Goal: Task Accomplishment & Management: Complete application form

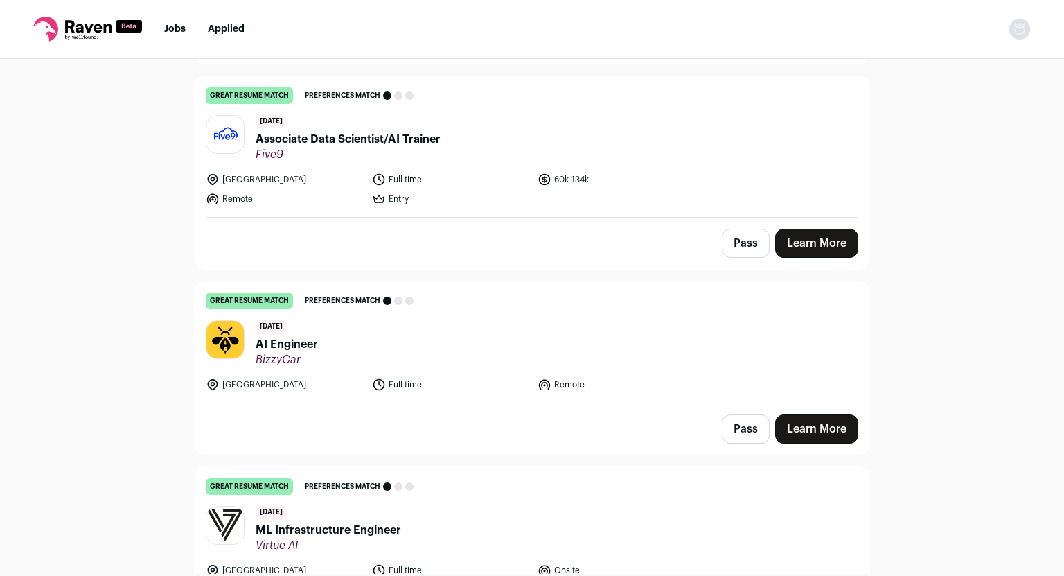
scroll to position [328, 0]
click at [285, 349] on span "AI Engineer" at bounding box center [287, 343] width 62 height 17
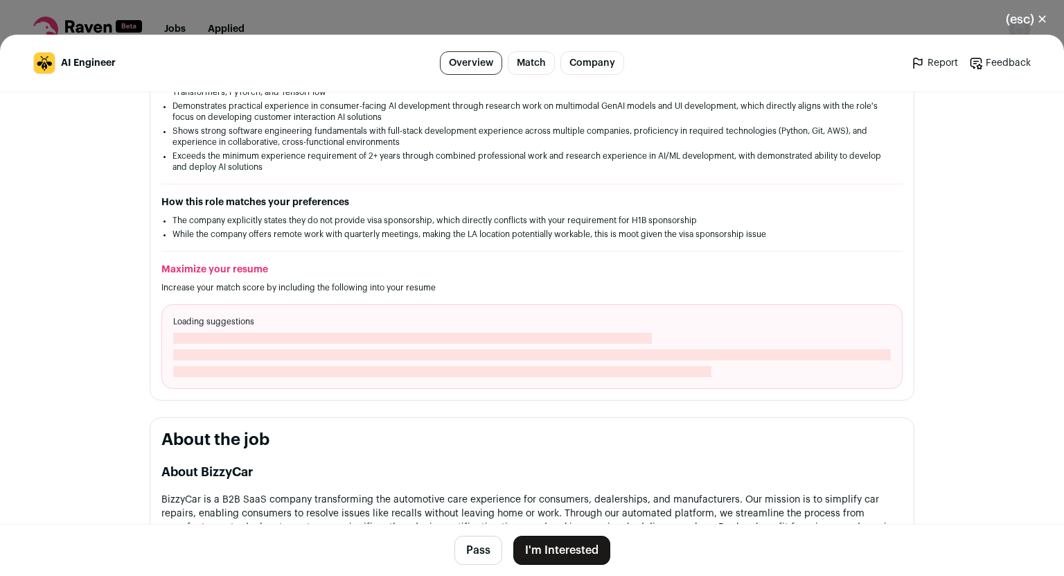
scroll to position [414, 0]
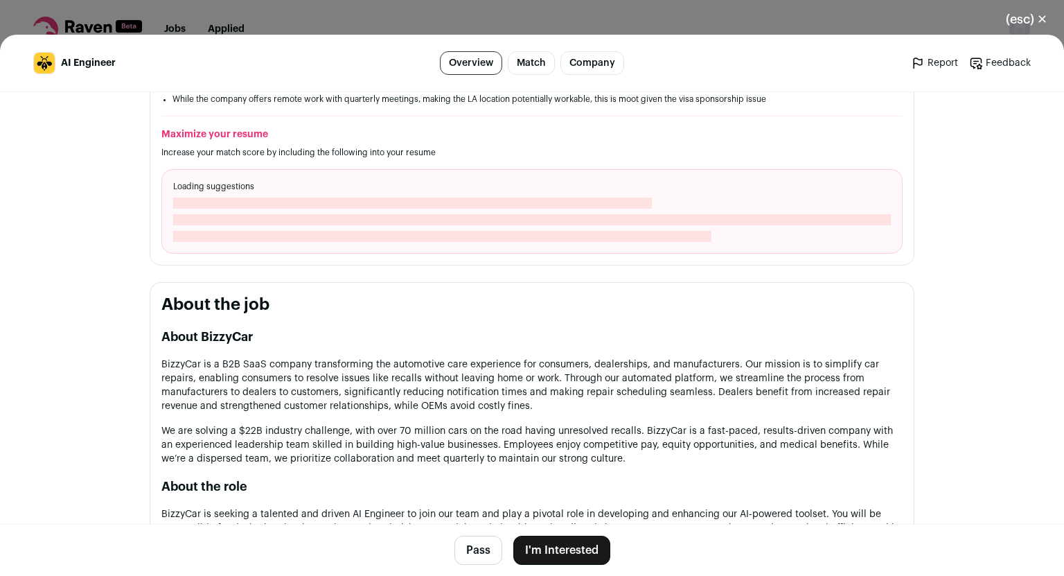
click at [529, 551] on button "I'm Interested" at bounding box center [561, 550] width 97 height 29
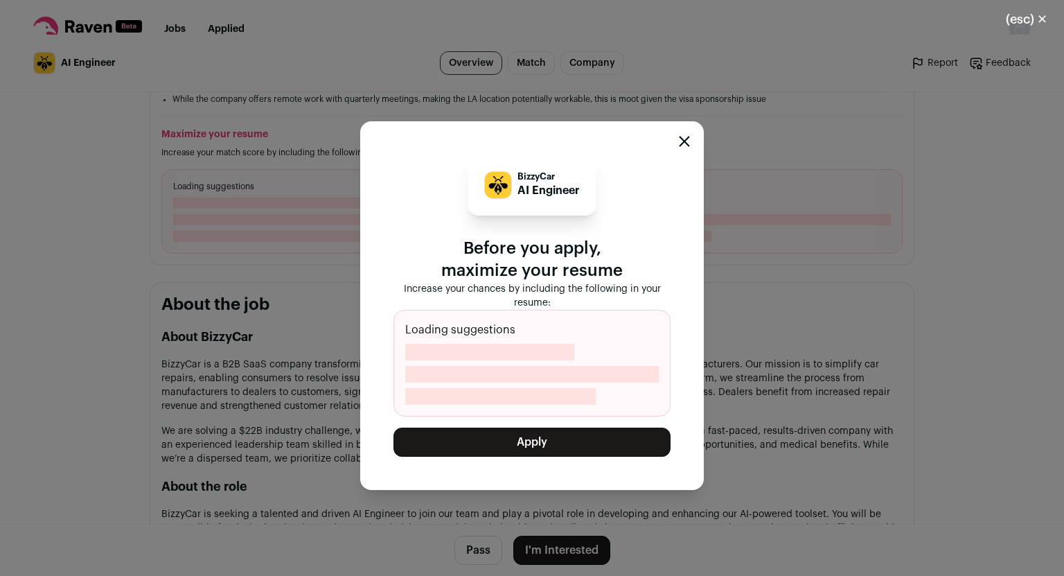
click at [538, 448] on button "Apply" at bounding box center [532, 442] width 277 height 29
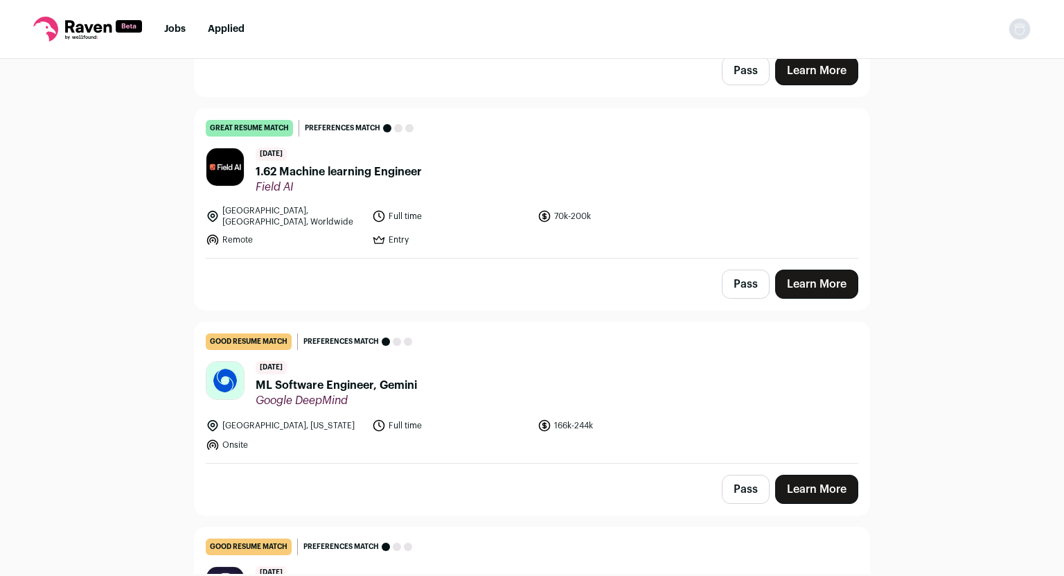
scroll to position [1428, 0]
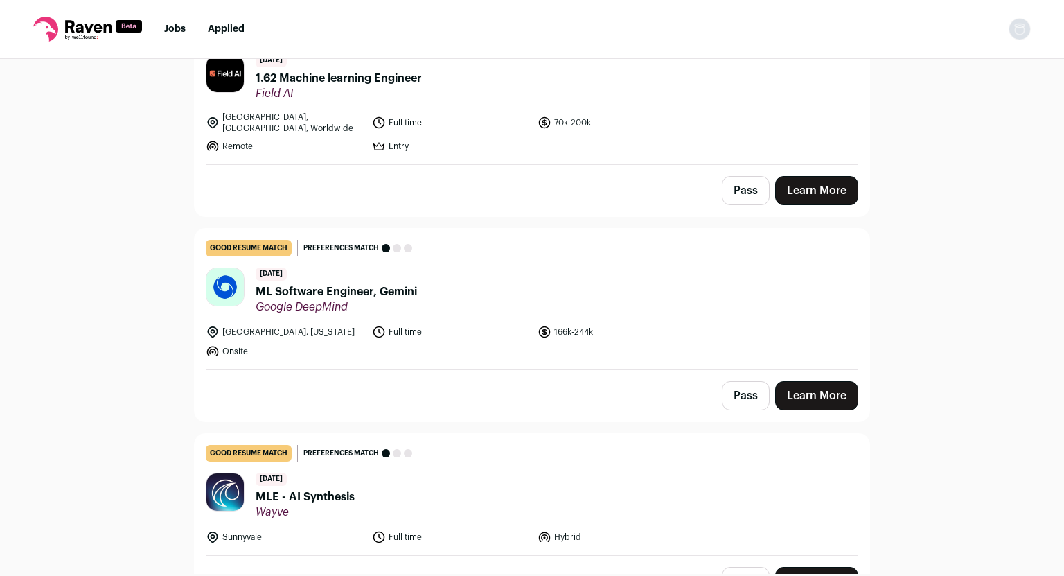
click at [331, 283] on span "ML Software Engineer, Gemini" at bounding box center [336, 291] width 161 height 17
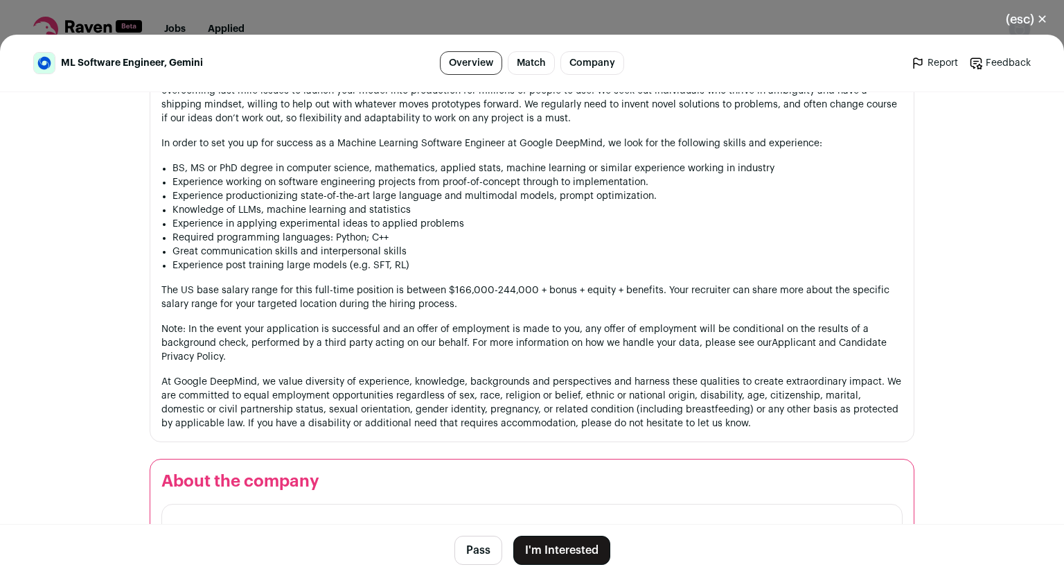
scroll to position [1094, 0]
click at [542, 547] on button "I'm Interested" at bounding box center [561, 550] width 97 height 29
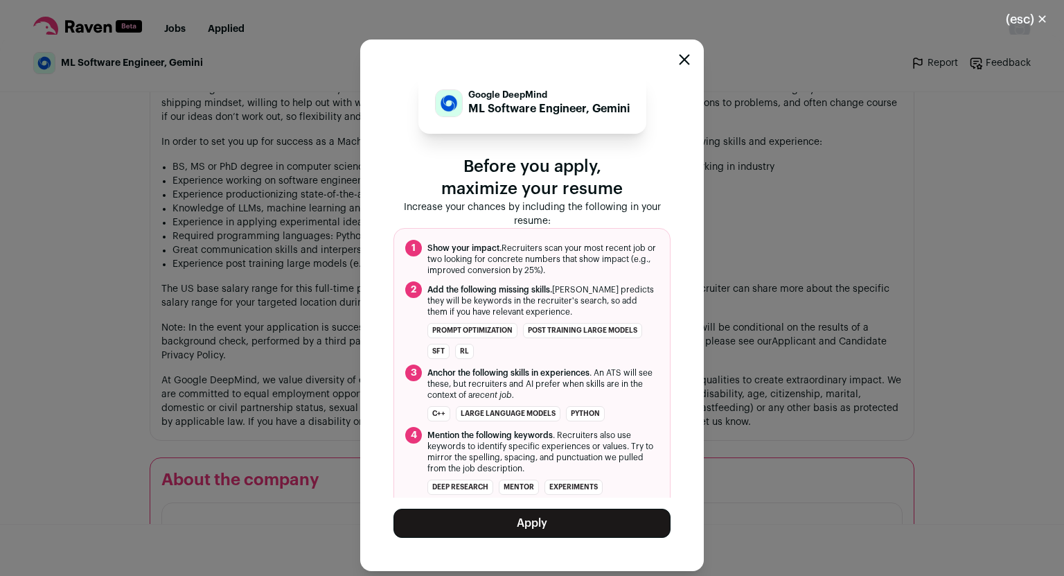
scroll to position [33, 0]
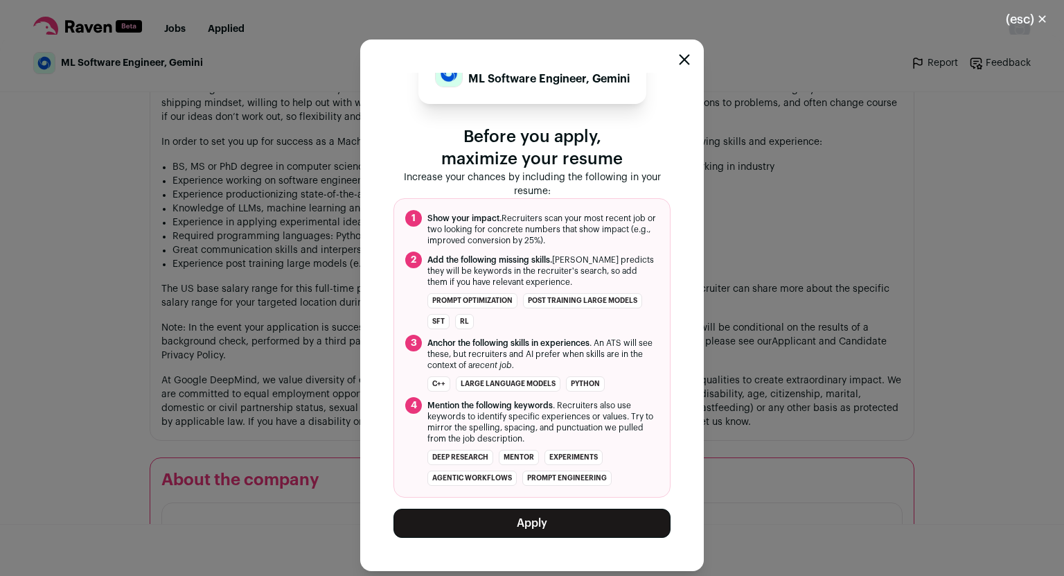
click at [517, 515] on button "Apply" at bounding box center [532, 523] width 277 height 29
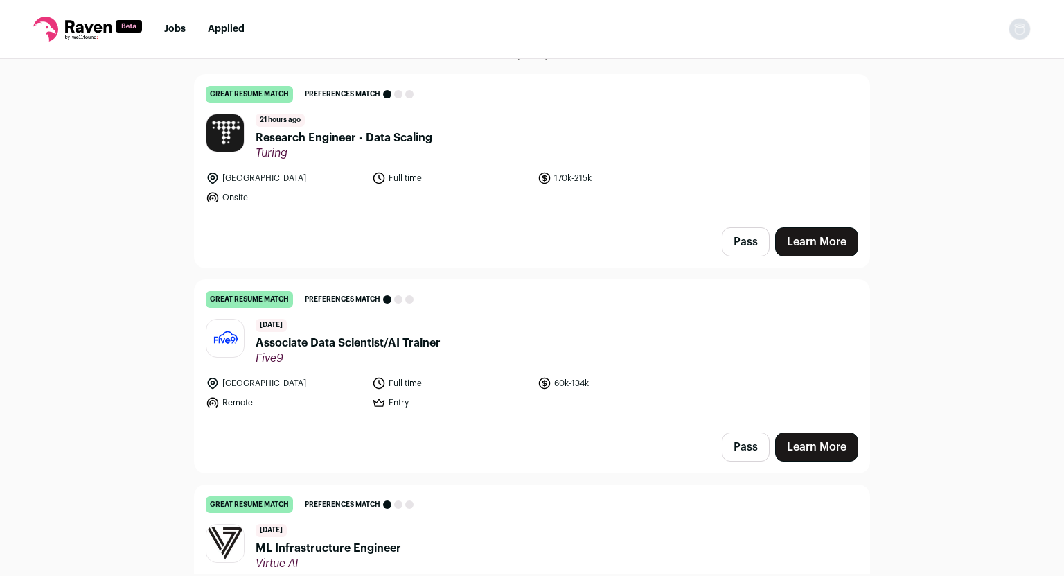
scroll to position [0, 0]
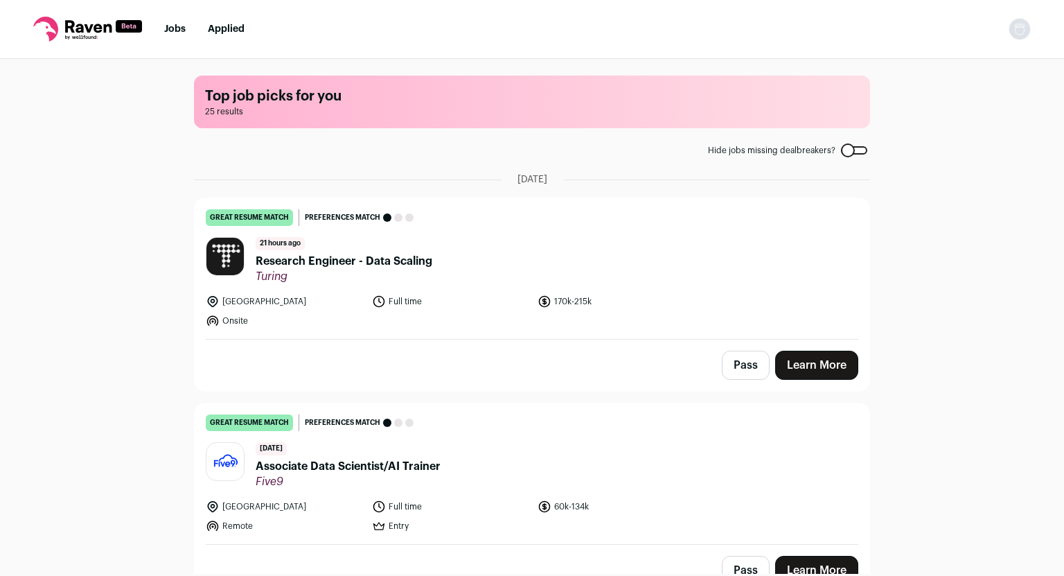
click at [282, 263] on span "Research Engineer - Data Scaling" at bounding box center [344, 261] width 177 height 17
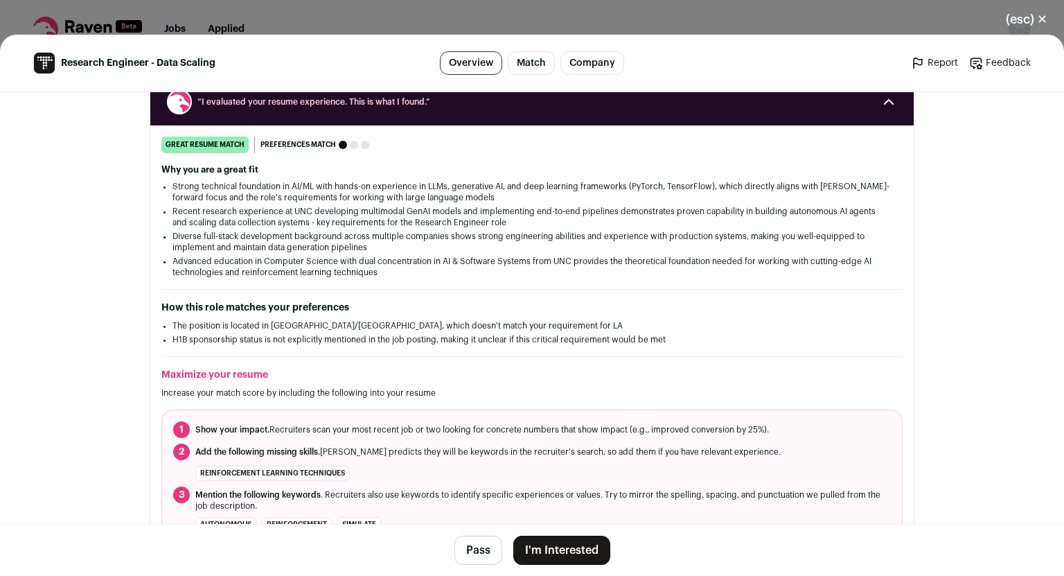
scroll to position [200, 0]
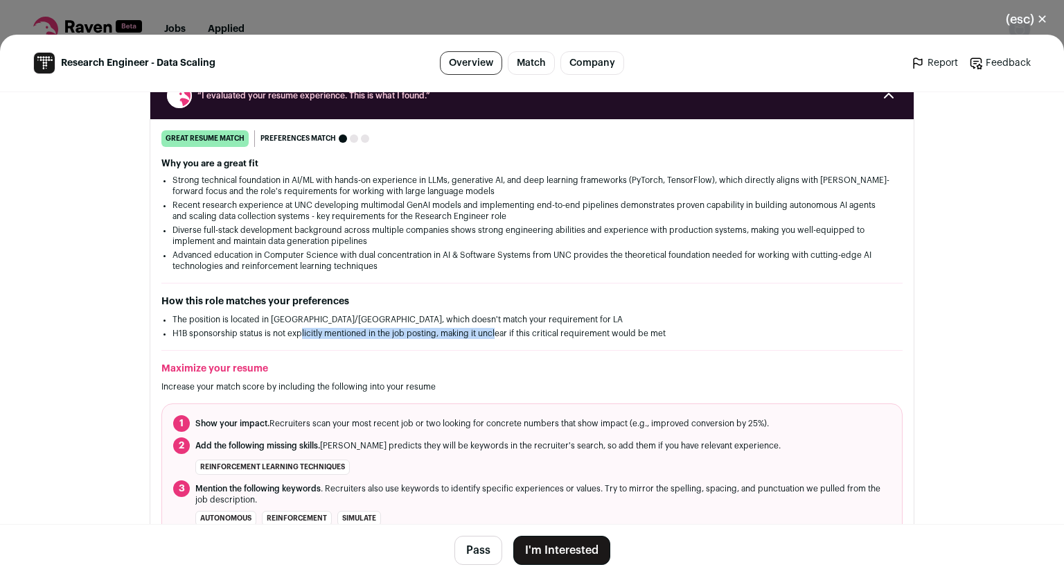
drag, startPoint x: 295, startPoint y: 336, endPoint x: 493, endPoint y: 340, distance: 198.9
click at [493, 340] on div "great resume match You meet the must-have requirements, the nice-to-have requir…" at bounding box center [532, 333] width 764 height 407
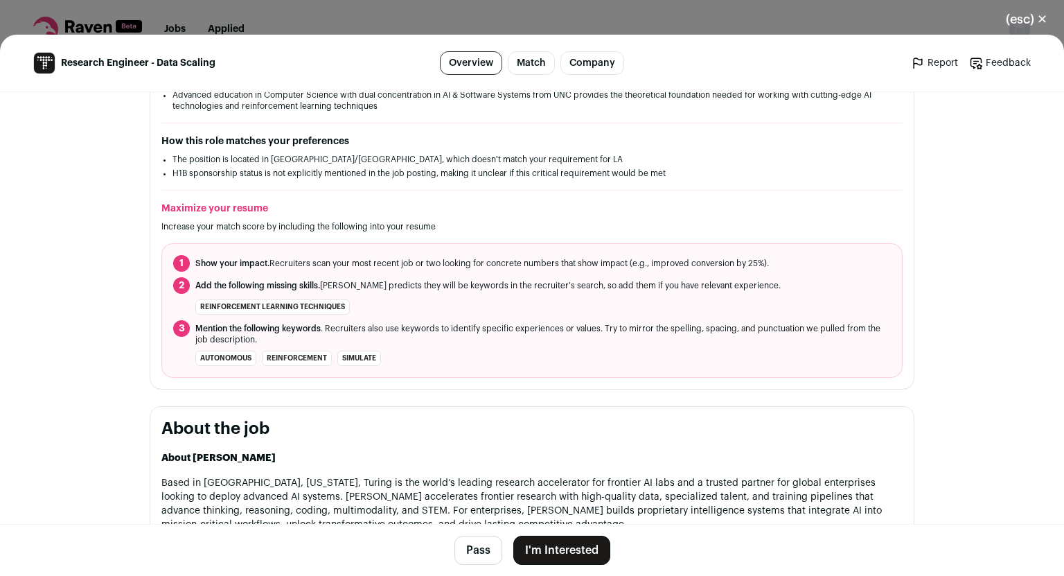
scroll to position [360, 0]
drag, startPoint x: 298, startPoint y: 159, endPoint x: 465, endPoint y: 158, distance: 167.0
click at [465, 158] on li "The position is located in [GEOGRAPHIC_DATA]/[GEOGRAPHIC_DATA], which doesn't m…" at bounding box center [532, 158] width 719 height 11
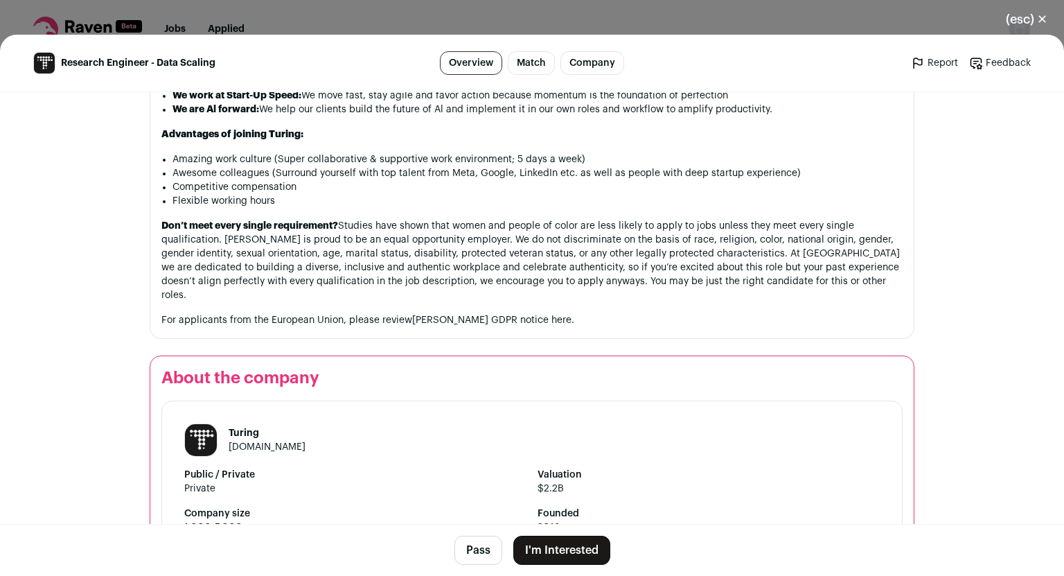
scroll to position [1211, 0]
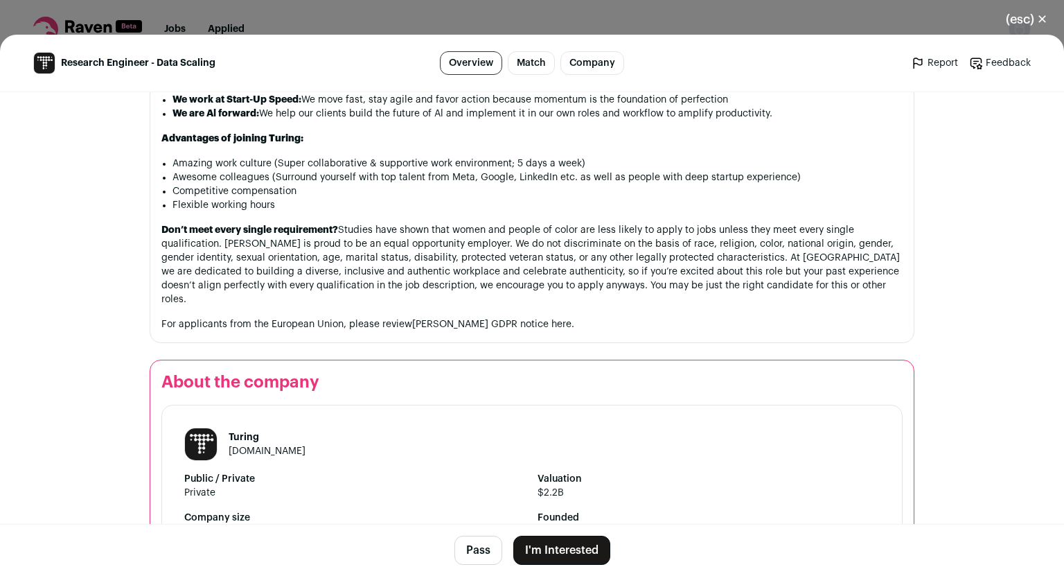
drag, startPoint x: 512, startPoint y: 438, endPoint x: 577, endPoint y: 516, distance: 100.9
click at [512, 438] on header "Turing [DOMAIN_NAME]" at bounding box center [532, 444] width 696 height 33
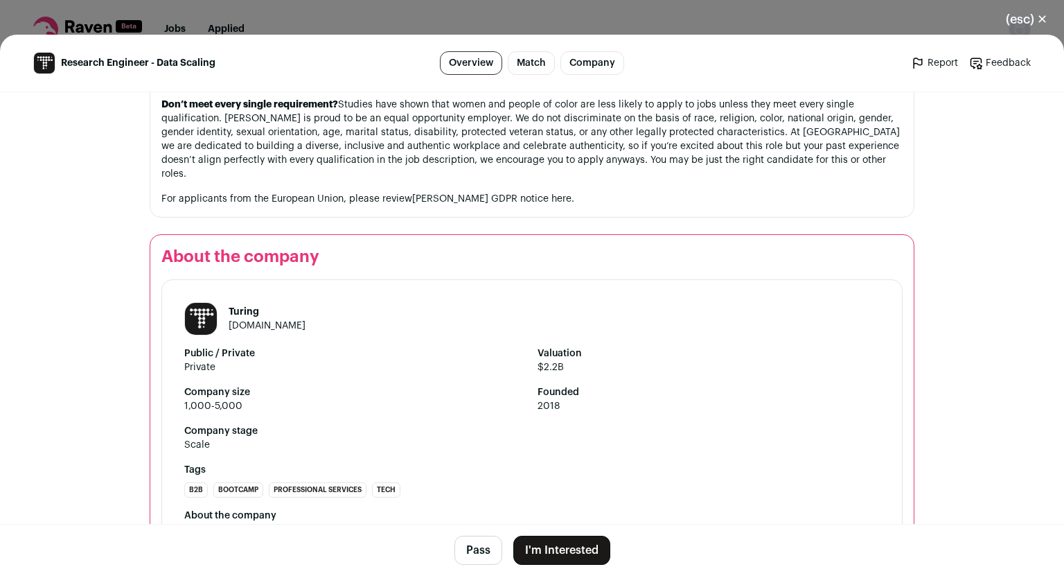
scroll to position [1452, 0]
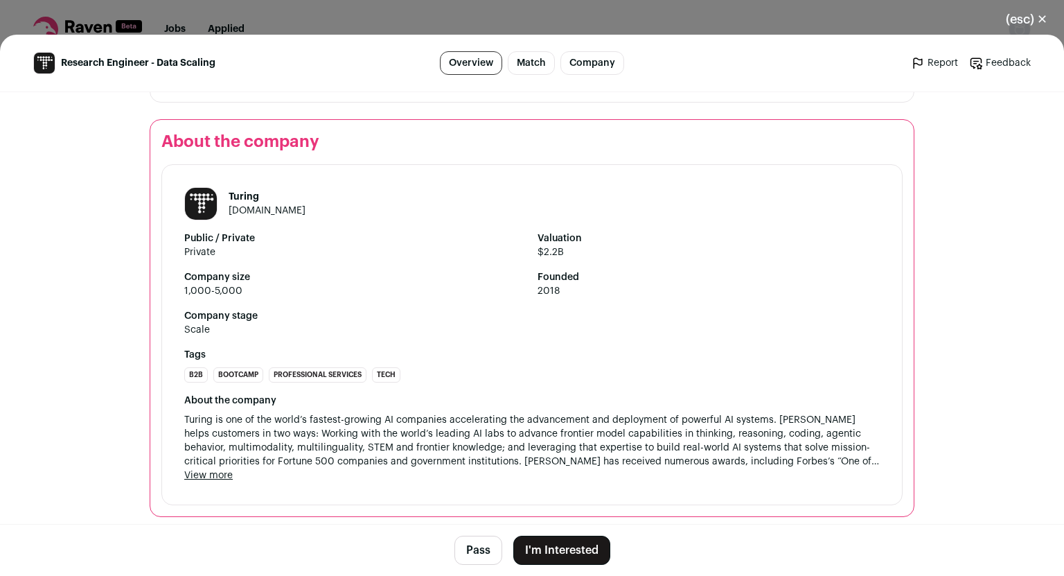
click at [533, 550] on button "I'm Interested" at bounding box center [561, 550] width 97 height 29
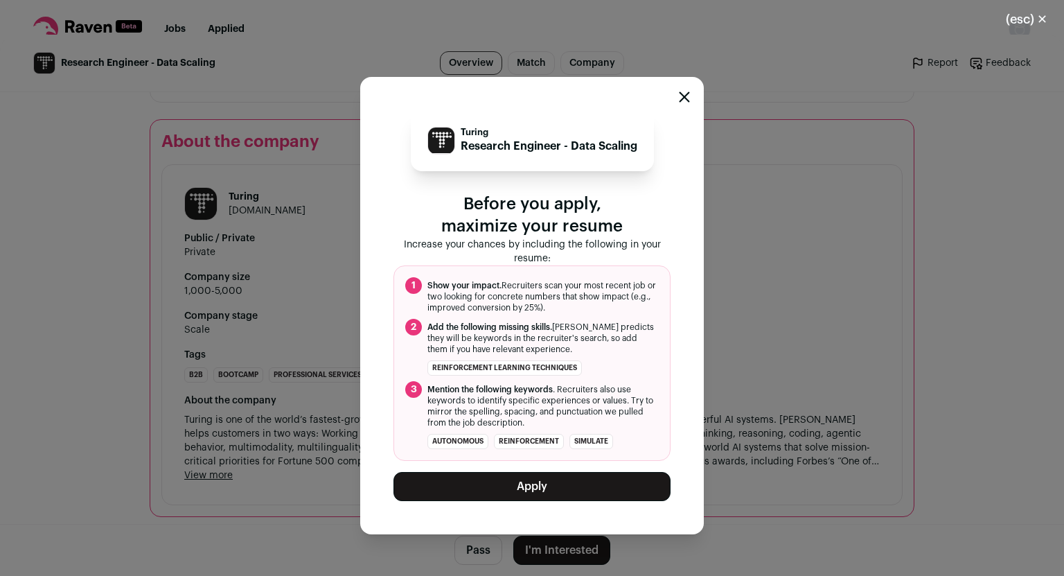
click at [484, 484] on button "Apply" at bounding box center [532, 486] width 277 height 29
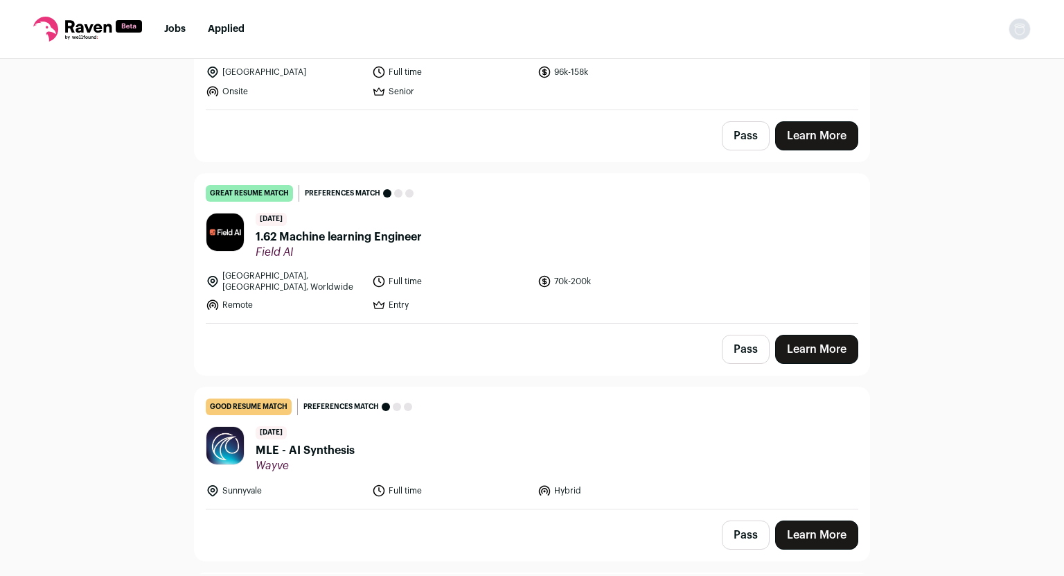
scroll to position [1064, 0]
click at [315, 229] on span "1.62 Machine learning Engineer" at bounding box center [339, 236] width 166 height 17
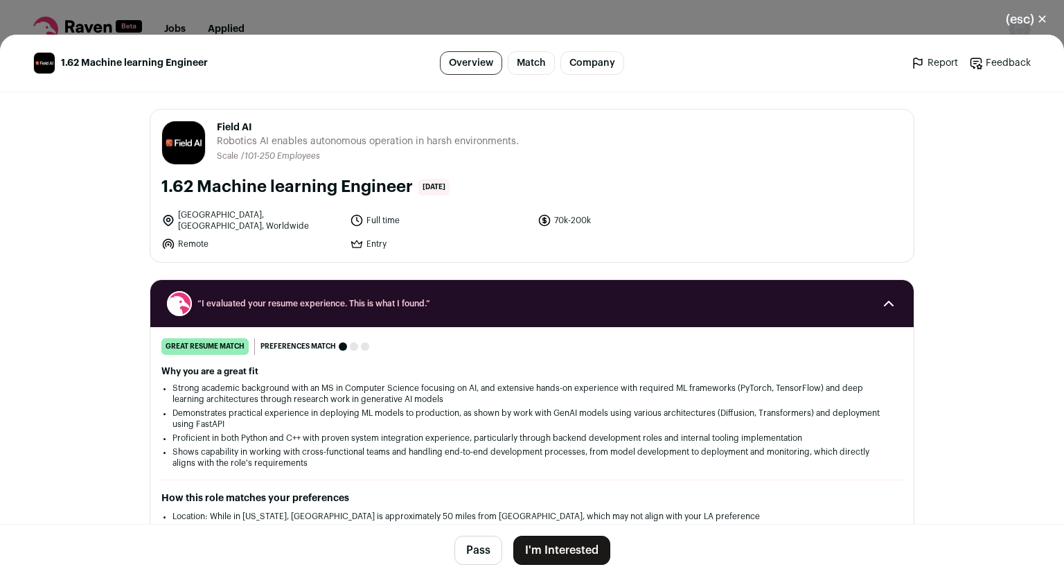
click at [544, 562] on button "I'm Interested" at bounding box center [561, 550] width 97 height 29
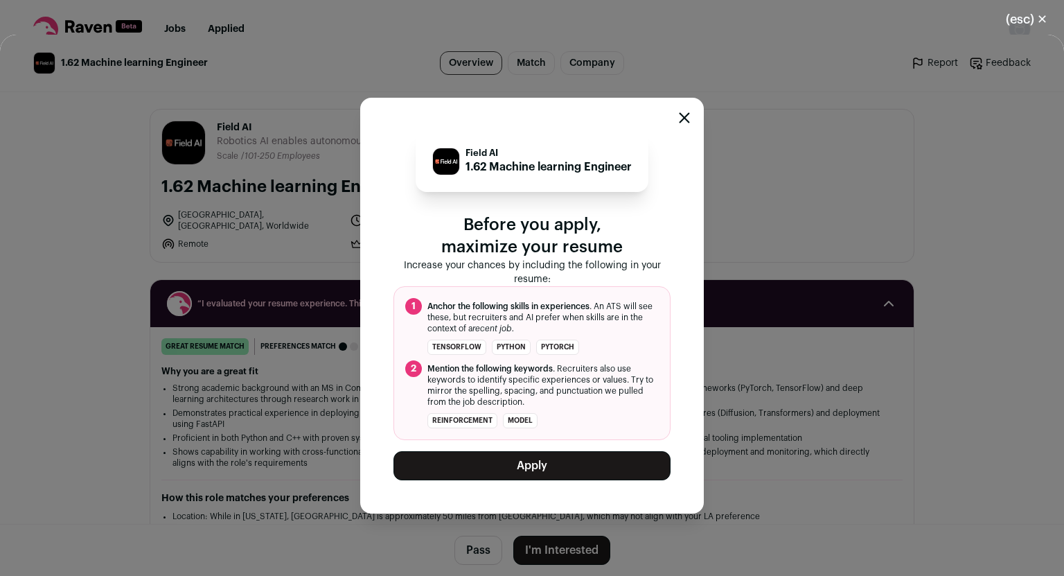
click at [544, 462] on button "Apply" at bounding box center [532, 465] width 277 height 29
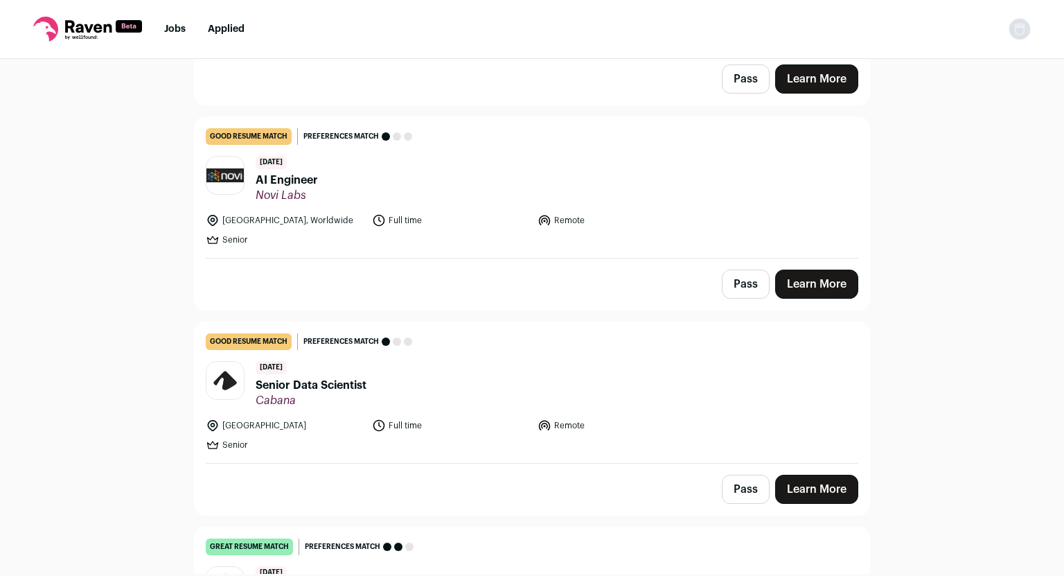
scroll to position [1718, 0]
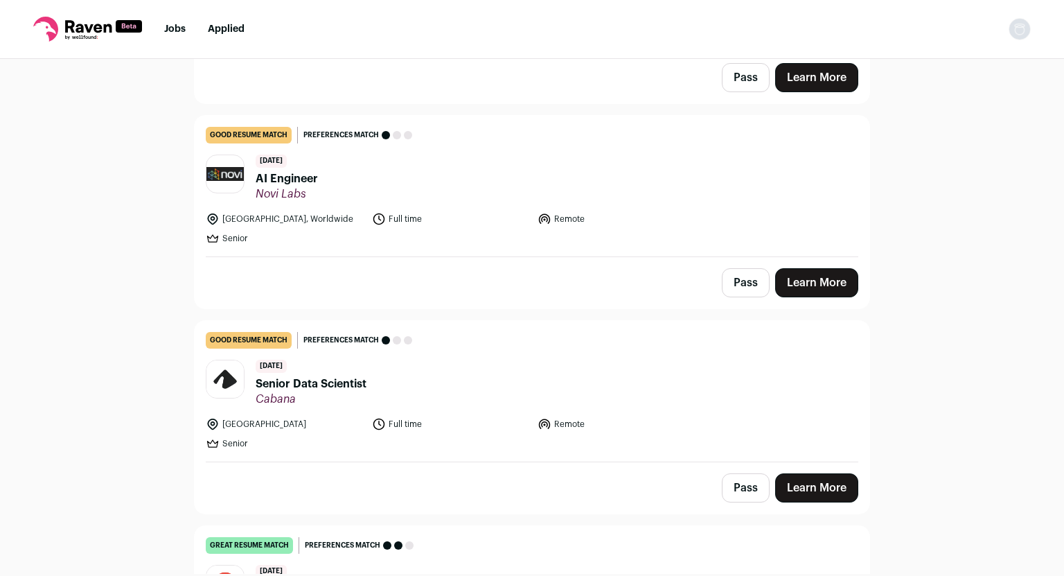
click at [286, 173] on span "AI Engineer" at bounding box center [287, 178] width 62 height 17
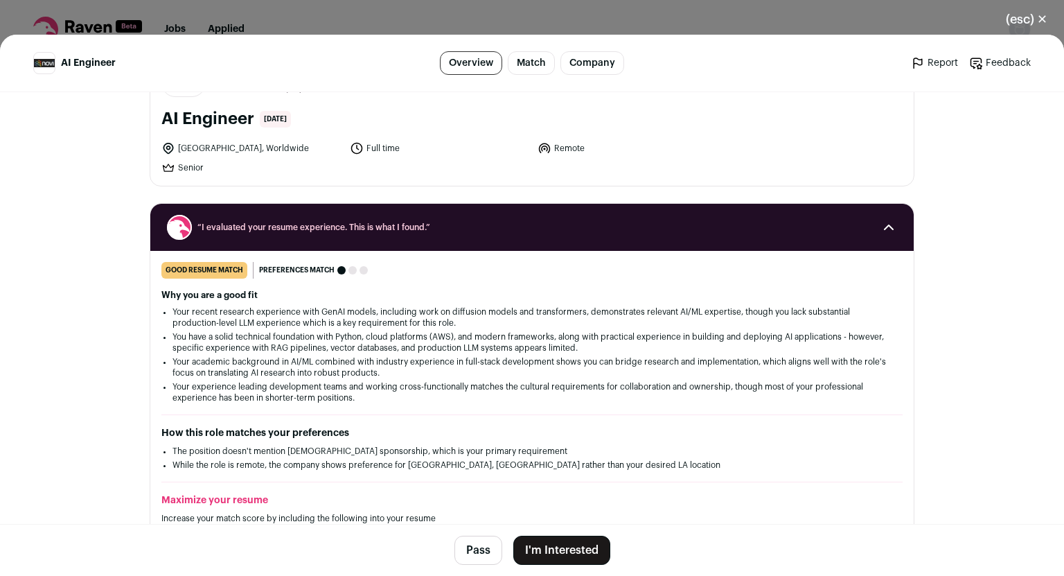
scroll to position [197, 0]
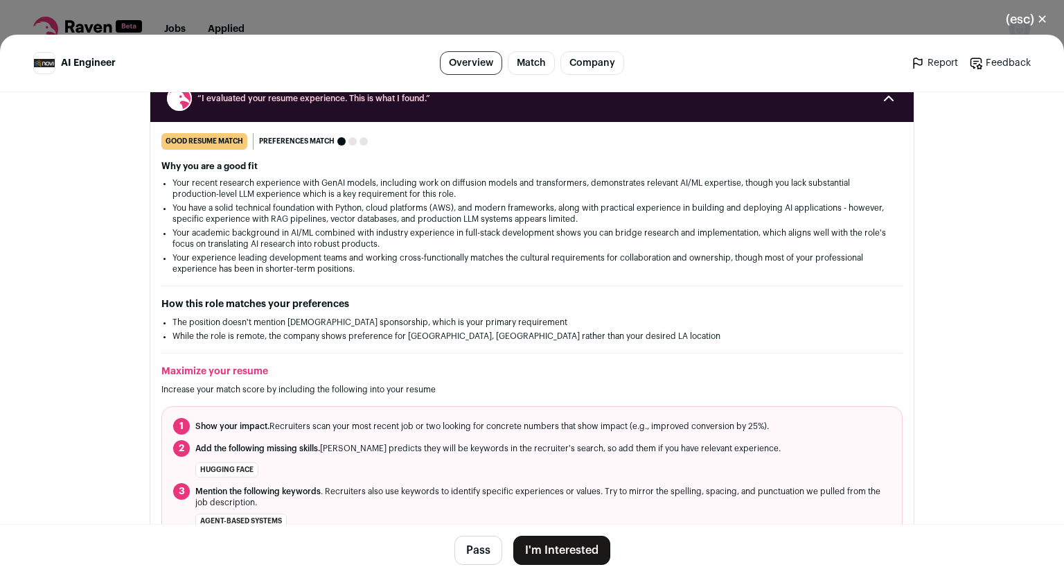
click at [573, 554] on button "I'm Interested" at bounding box center [561, 550] width 97 height 29
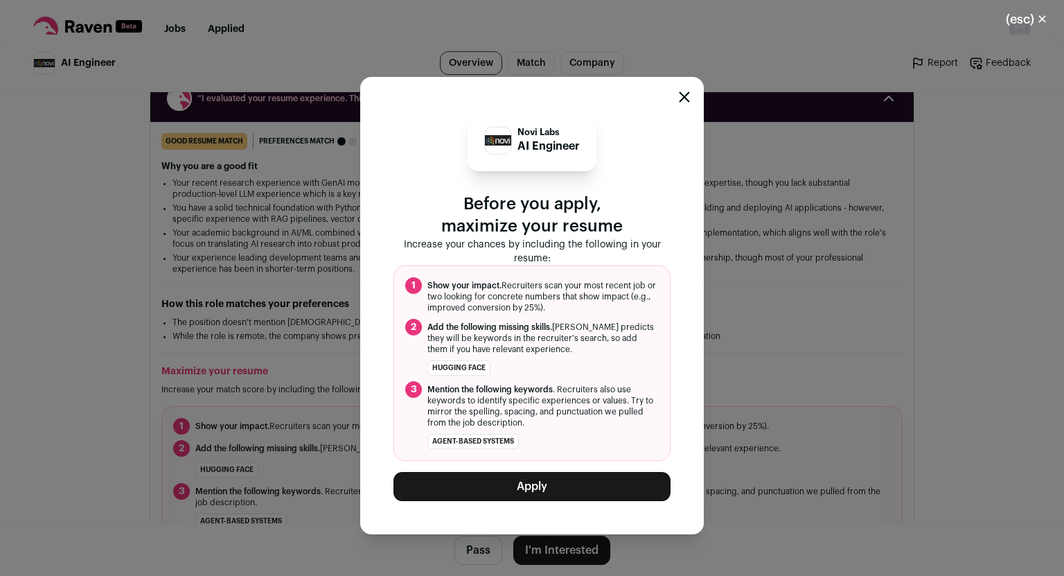
click at [572, 489] on button "Apply" at bounding box center [532, 486] width 277 height 29
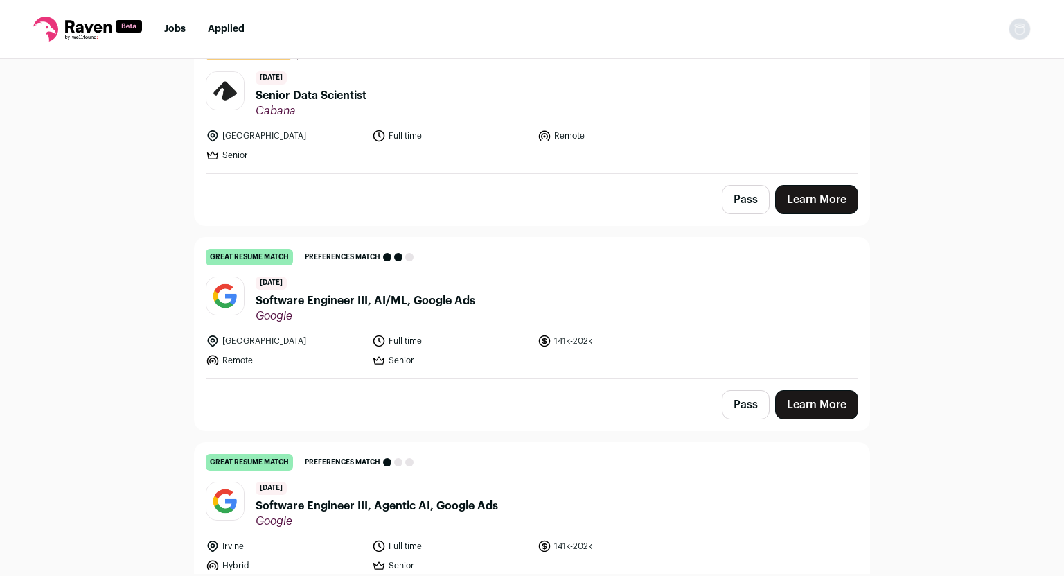
scroll to position [1806, 0]
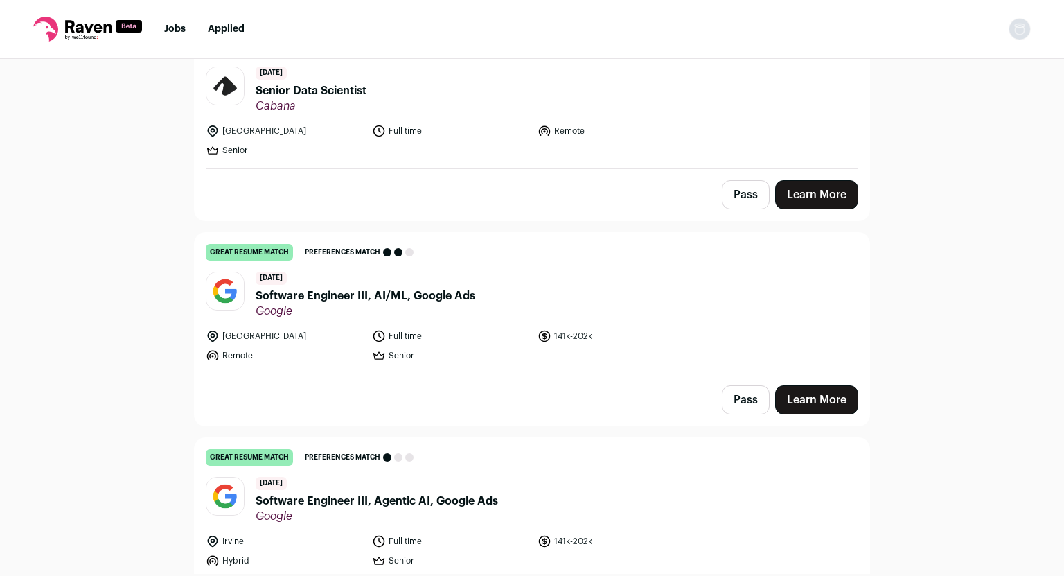
click at [332, 288] on span "Software Engineer III, AI/ML, Google Ads" at bounding box center [366, 296] width 220 height 17
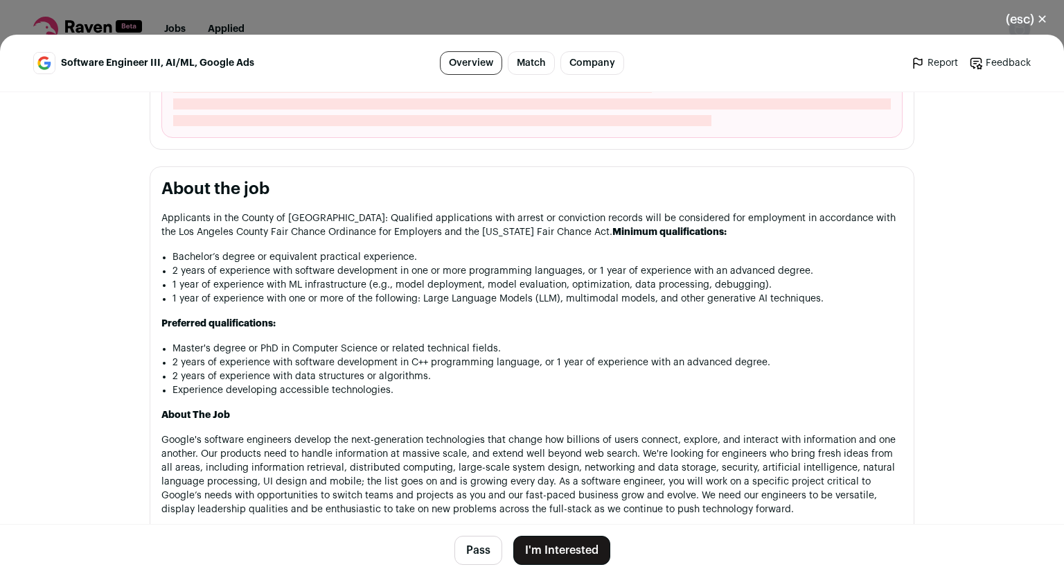
scroll to position [550, 0]
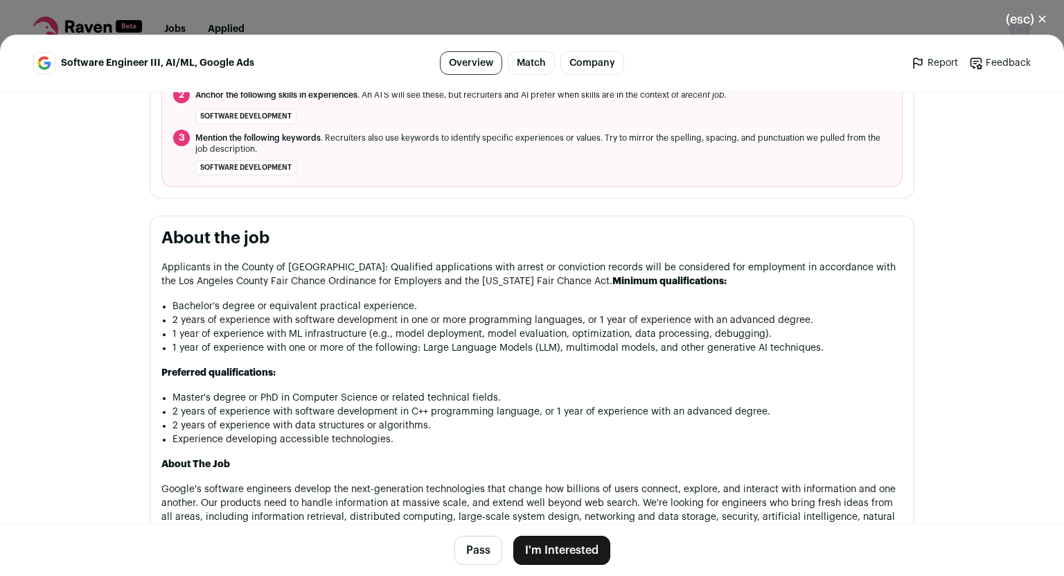
click at [1044, 20] on button "(esc) ✕" at bounding box center [1027, 19] width 75 height 30
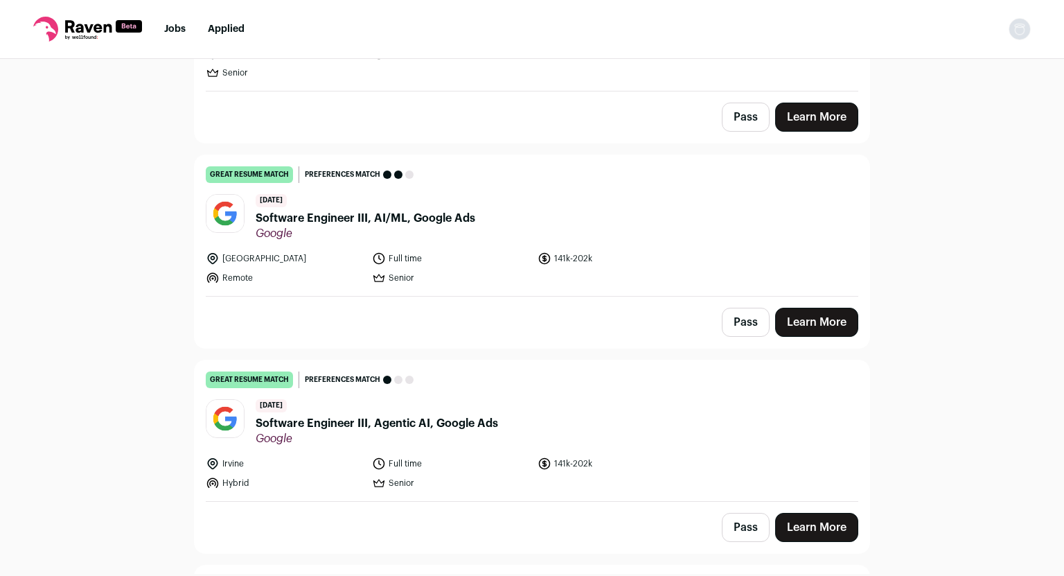
scroll to position [1884, 0]
click at [366, 211] on span "Software Engineer III, AI/ML, Google Ads" at bounding box center [366, 217] width 220 height 17
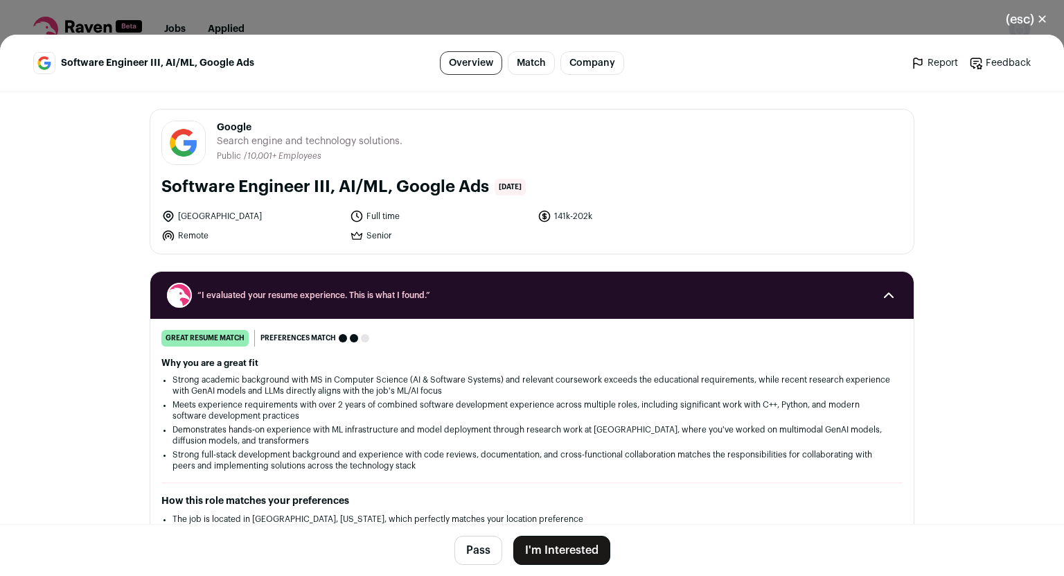
click at [551, 552] on button "I'm Interested" at bounding box center [561, 550] width 97 height 29
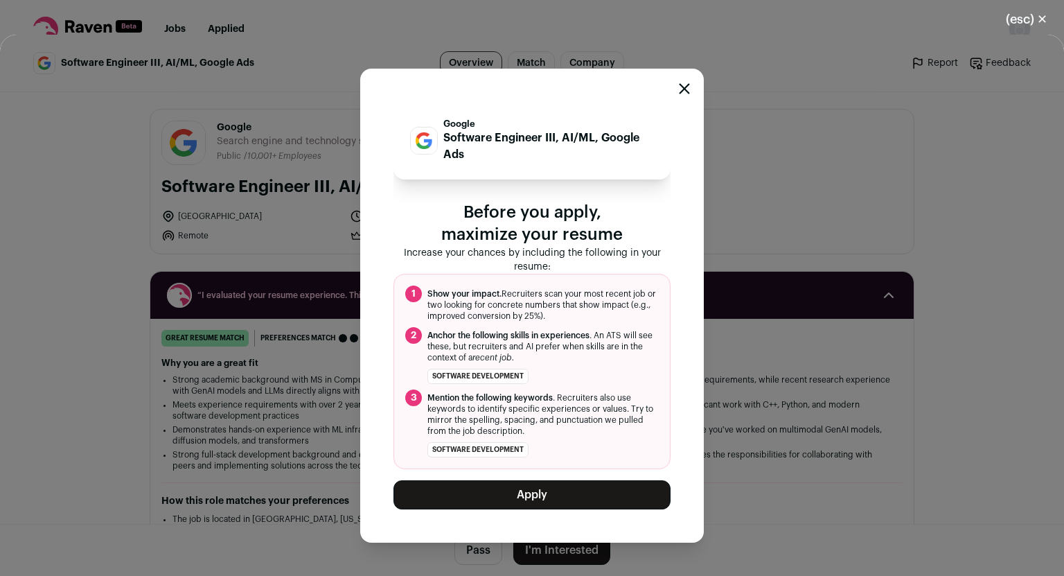
click at [520, 491] on button "Apply" at bounding box center [532, 494] width 277 height 29
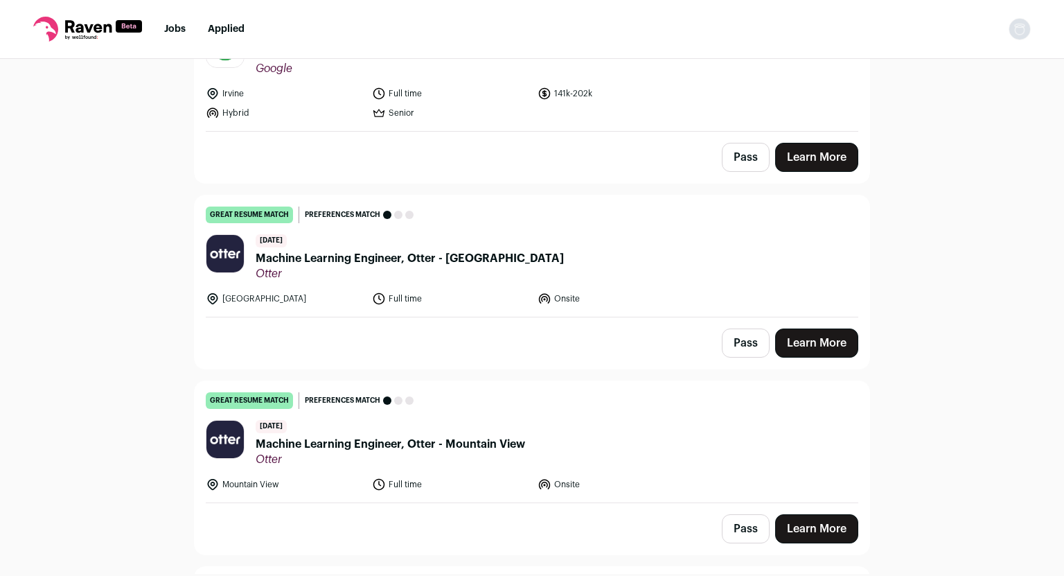
scroll to position [2049, 0]
click at [324, 249] on span "Machine Learning Engineer, Otter - [GEOGRAPHIC_DATA]" at bounding box center [410, 257] width 308 height 17
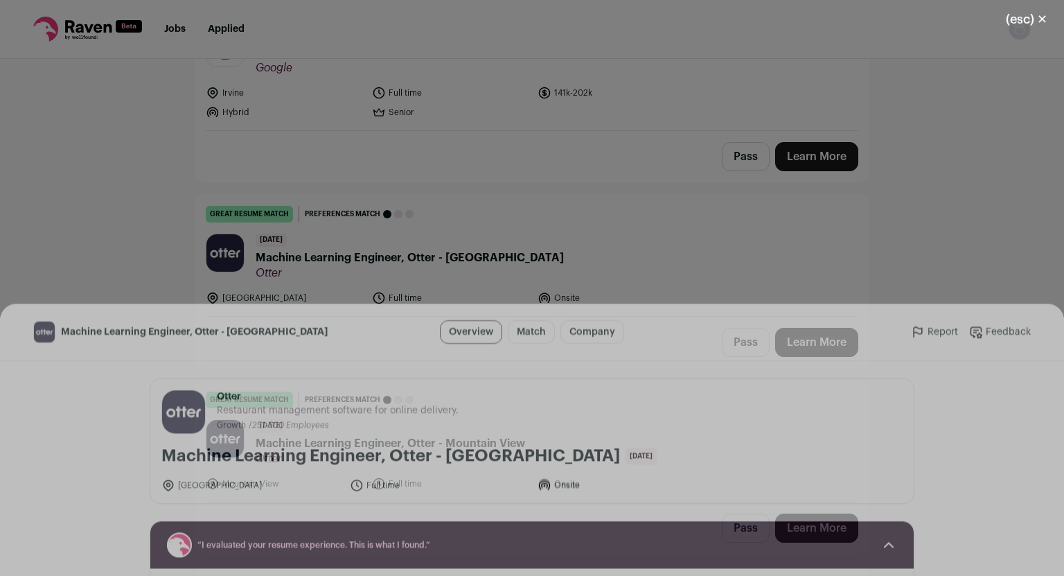
click at [566, 550] on button "I'm Interested" at bounding box center [561, 550] width 97 height 29
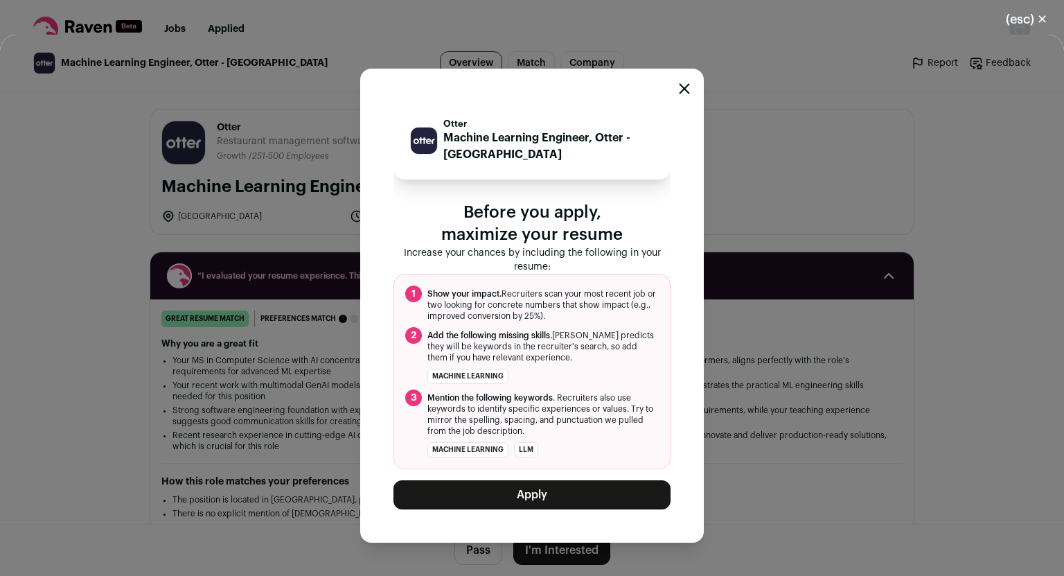
click at [565, 495] on button "Apply" at bounding box center [532, 494] width 277 height 29
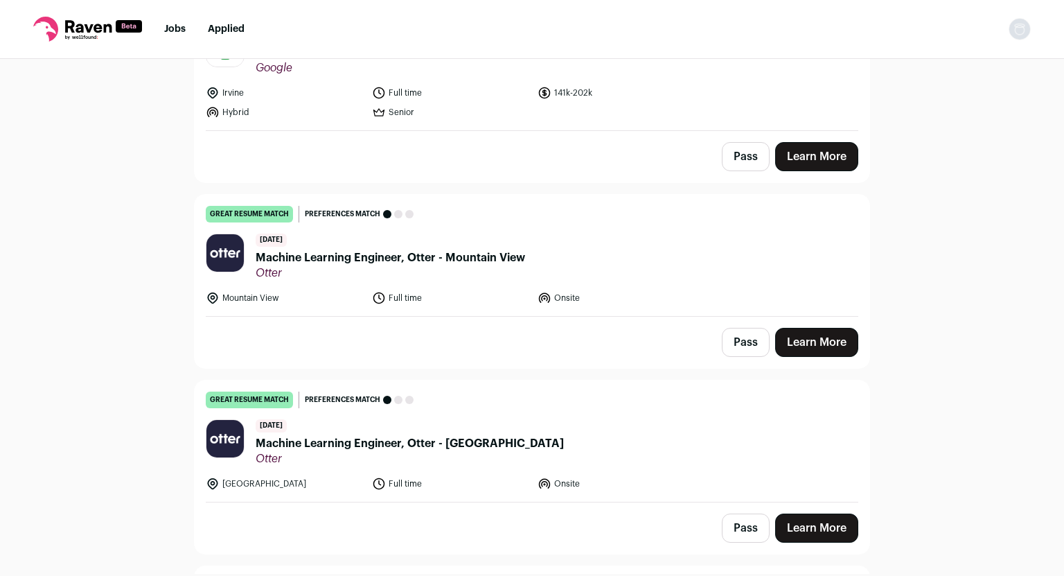
click at [310, 435] on span "Machine Learning Engineer, Otter - [GEOGRAPHIC_DATA]" at bounding box center [410, 443] width 308 height 17
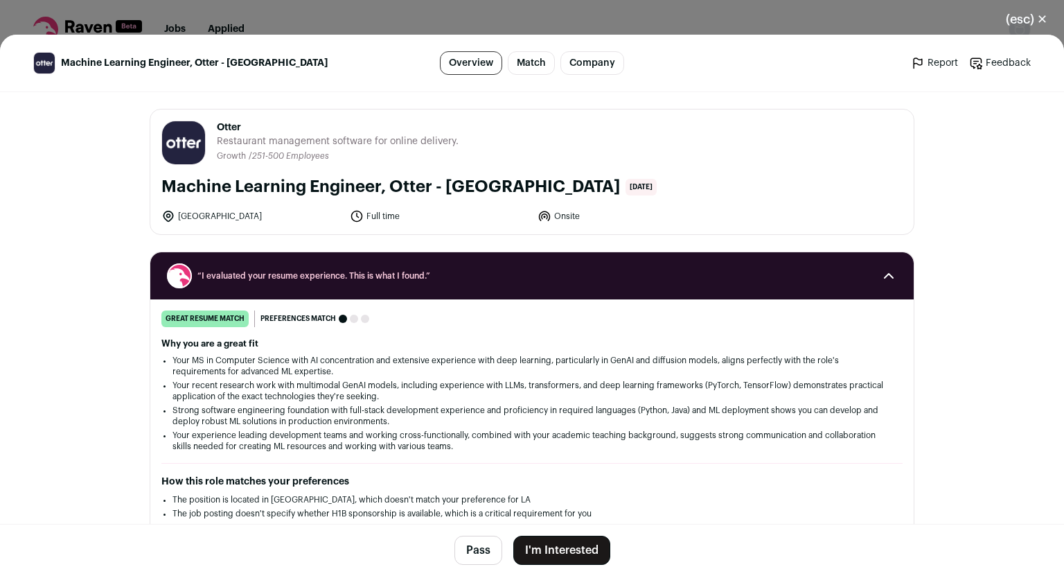
click at [549, 558] on button "I'm Interested" at bounding box center [561, 550] width 97 height 29
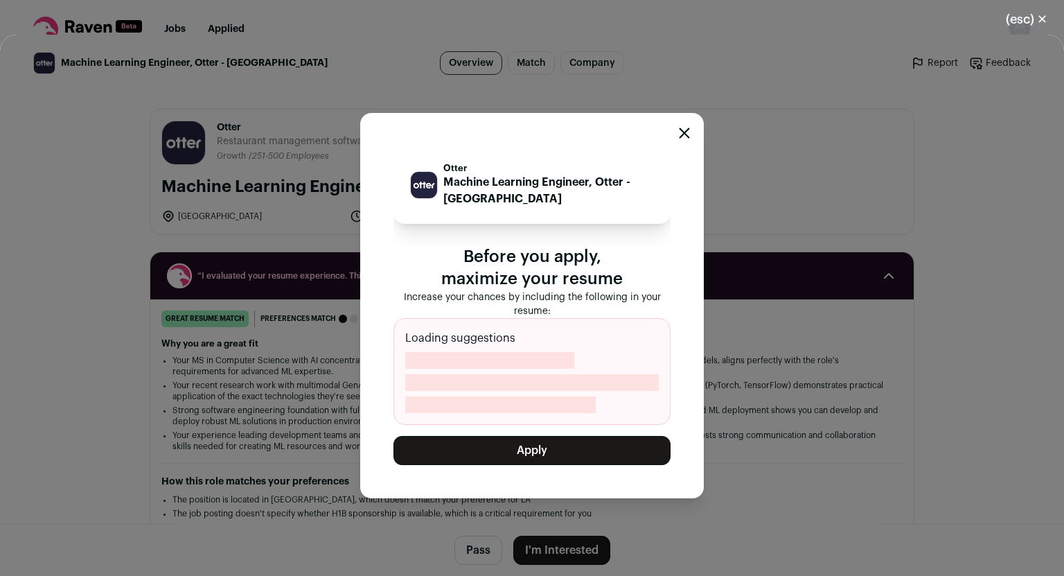
click at [547, 457] on button "Apply" at bounding box center [532, 450] width 277 height 29
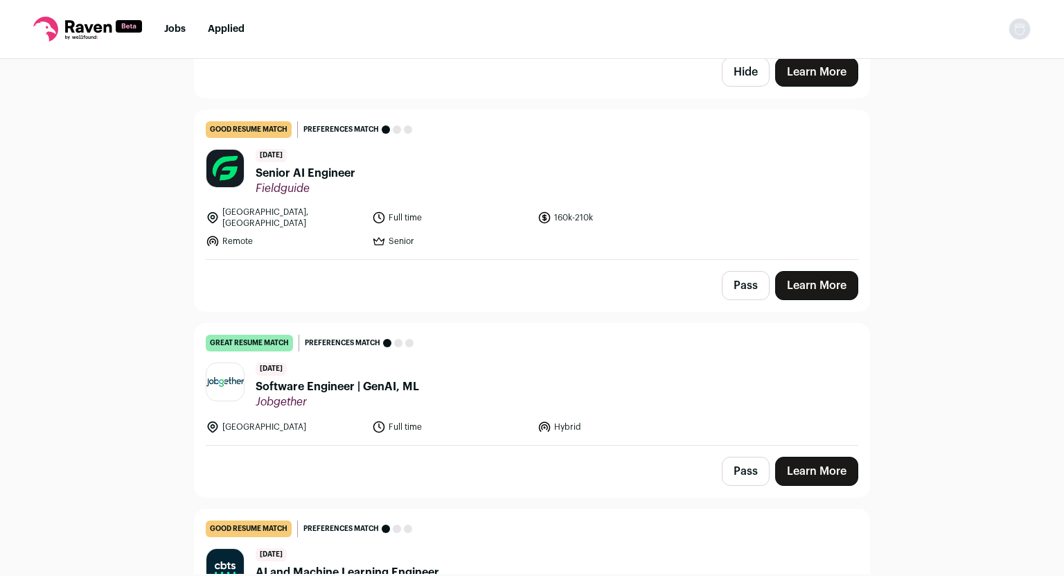
scroll to position [2581, 0]
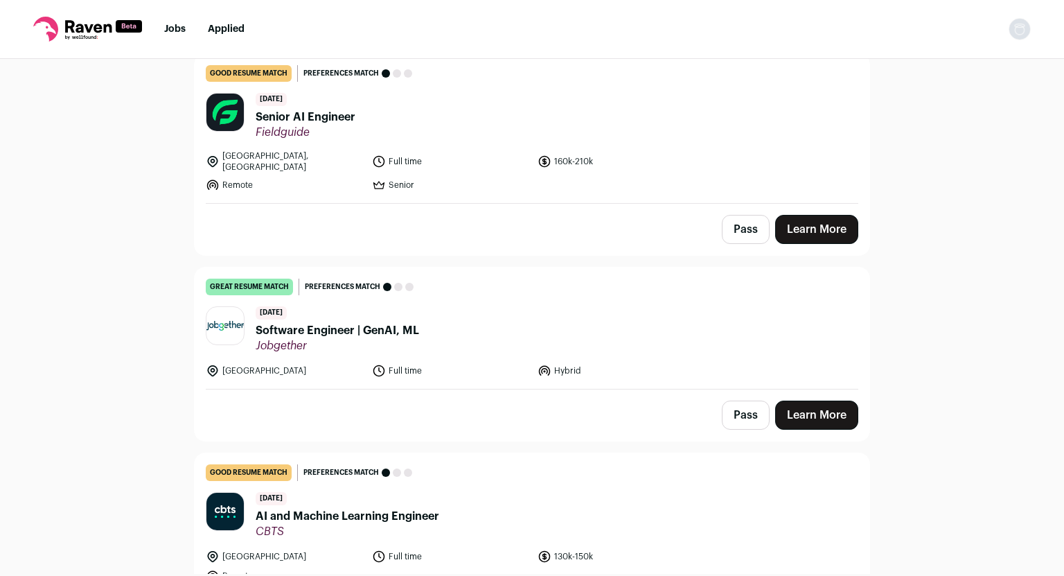
click at [308, 322] on span "Software Engineer | GenAI, ML" at bounding box center [338, 330] width 164 height 17
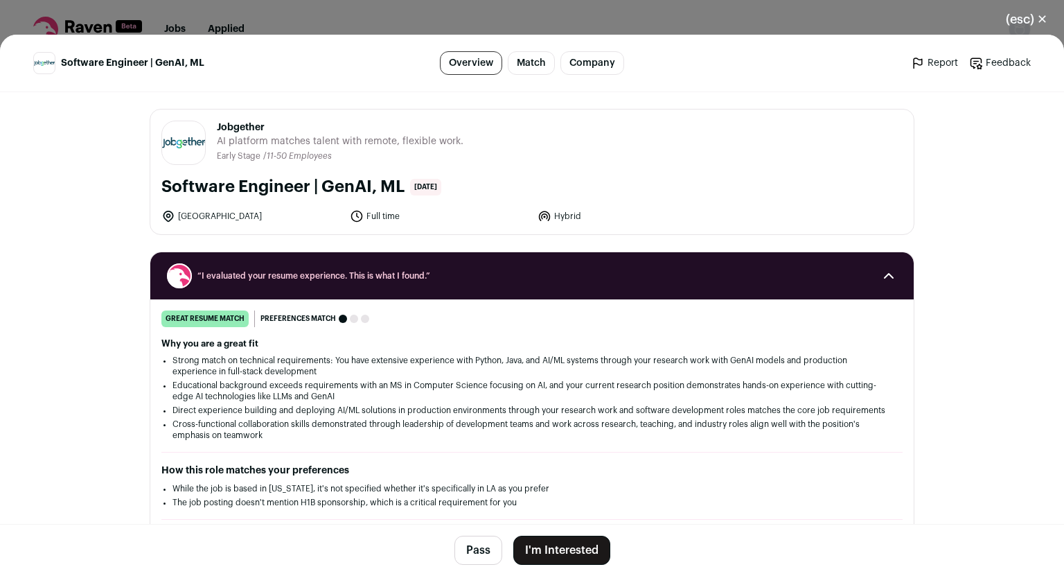
click at [540, 545] on button "I'm Interested" at bounding box center [561, 550] width 97 height 29
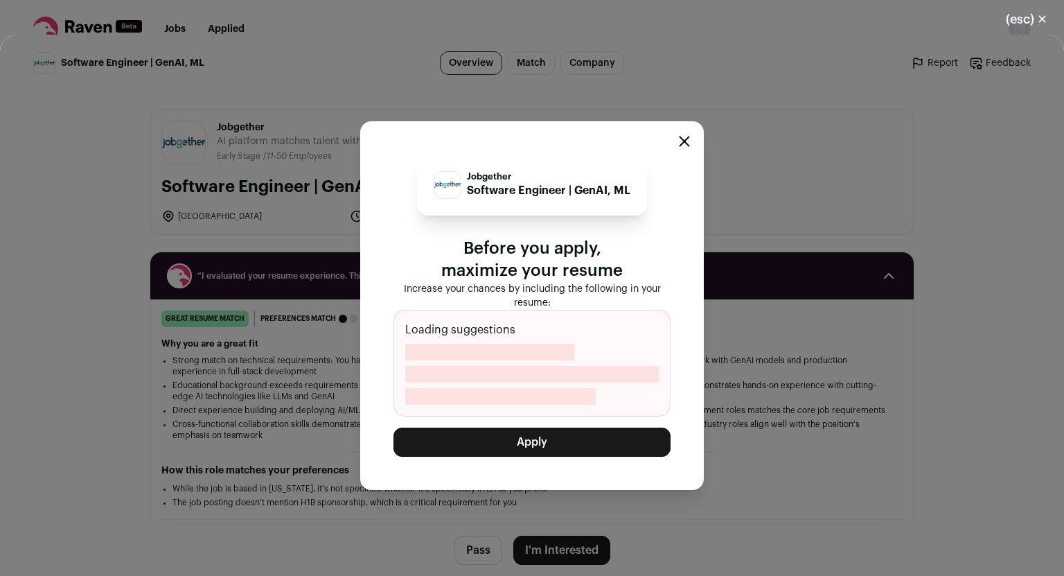
click at [558, 454] on button "Apply" at bounding box center [532, 442] width 277 height 29
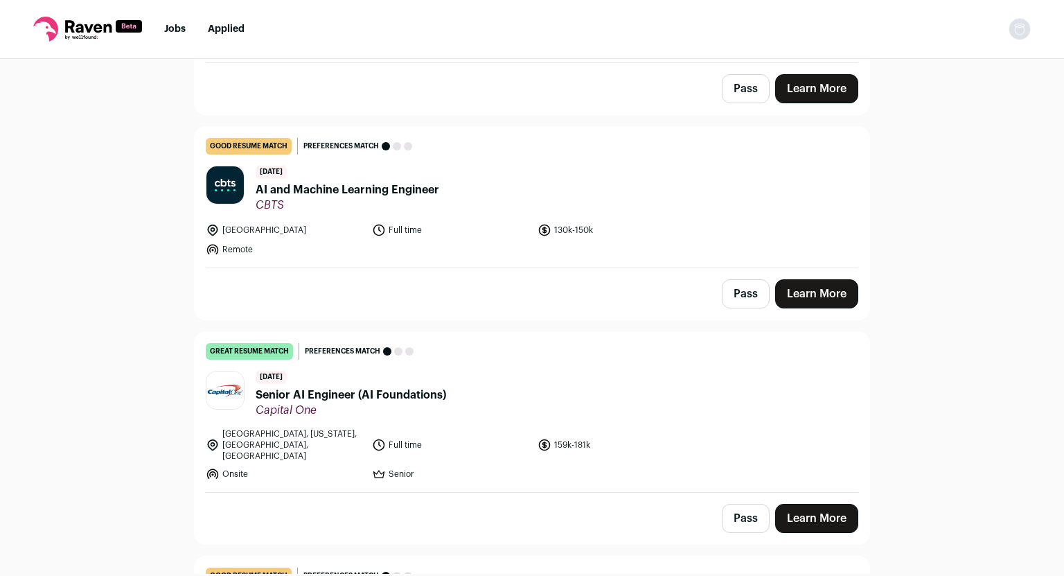
scroll to position [2723, 0]
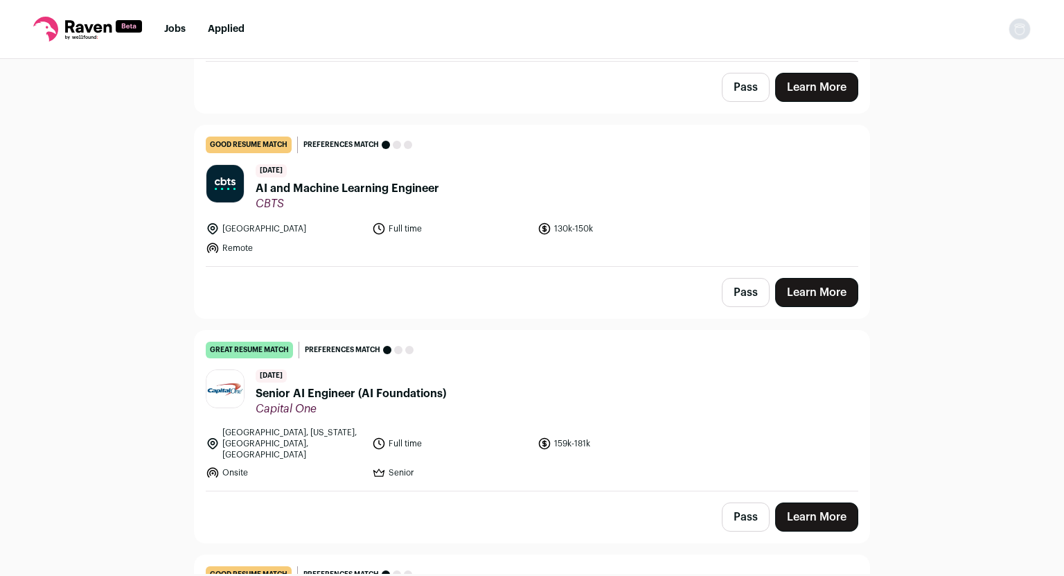
click at [326, 180] on span "AI and Machine Learning Engineer" at bounding box center [348, 188] width 184 height 17
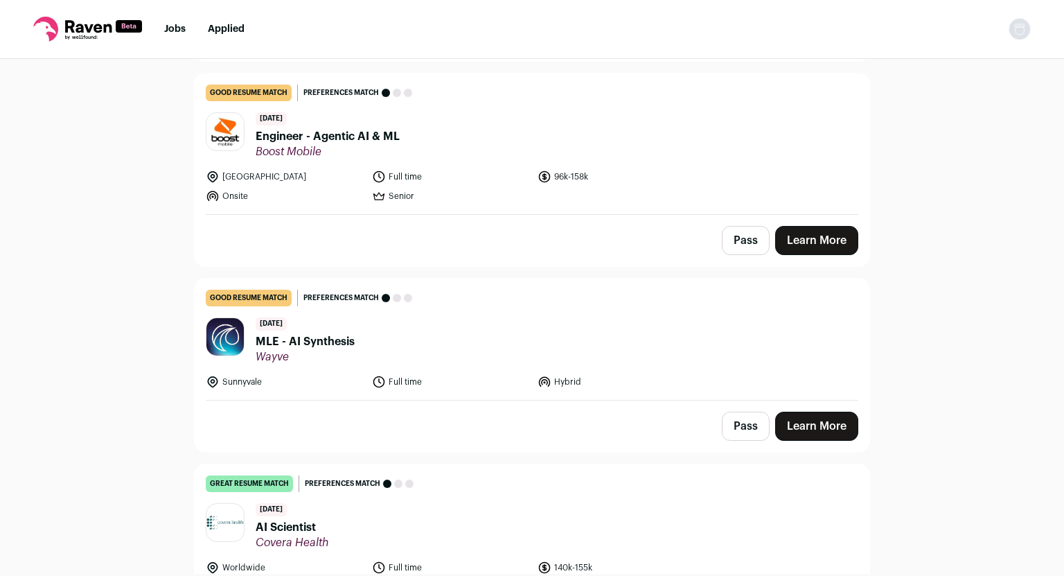
scroll to position [960, 0]
click at [327, 333] on span "MLE - AI Synthesis" at bounding box center [305, 341] width 99 height 17
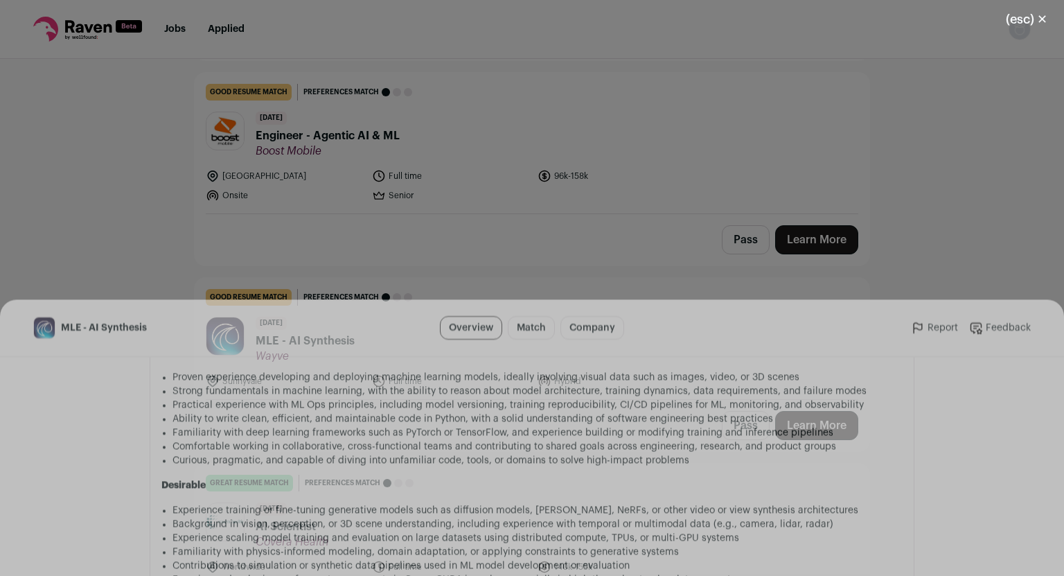
scroll to position [1448, 0]
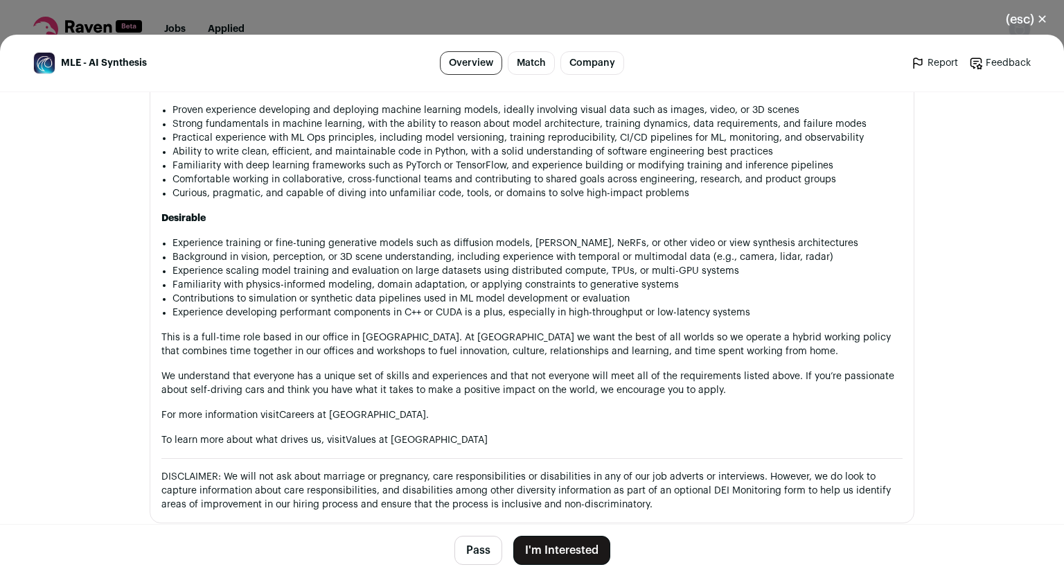
click at [542, 547] on button "I'm Interested" at bounding box center [561, 550] width 97 height 29
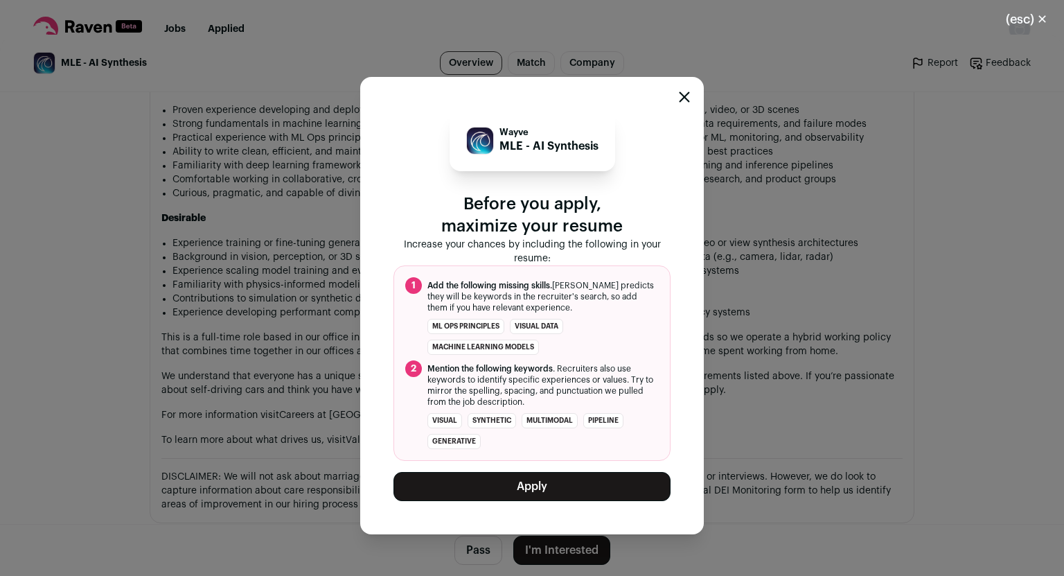
click at [486, 500] on button "Apply" at bounding box center [532, 486] width 277 height 29
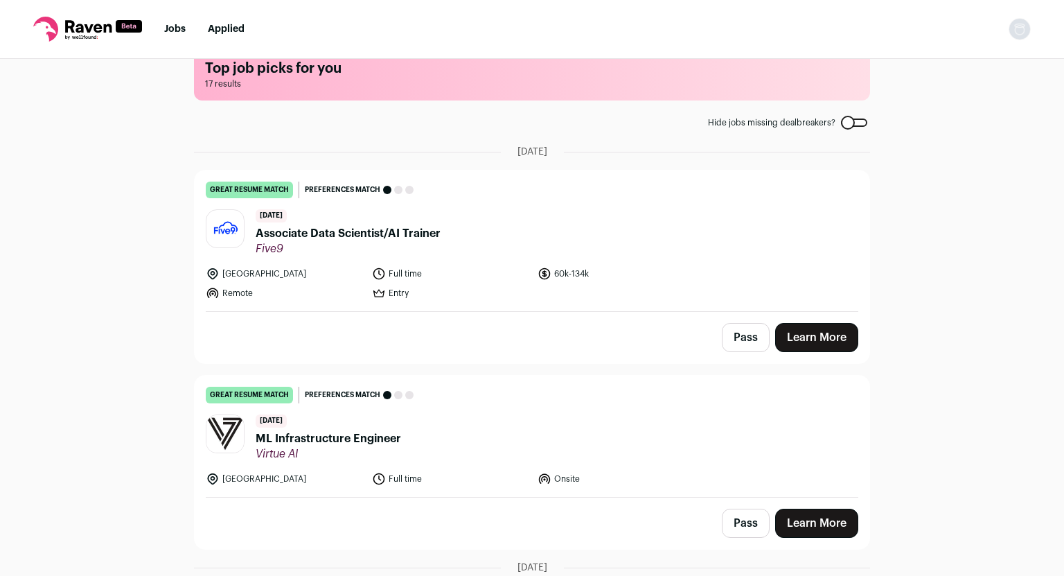
scroll to position [0, 0]
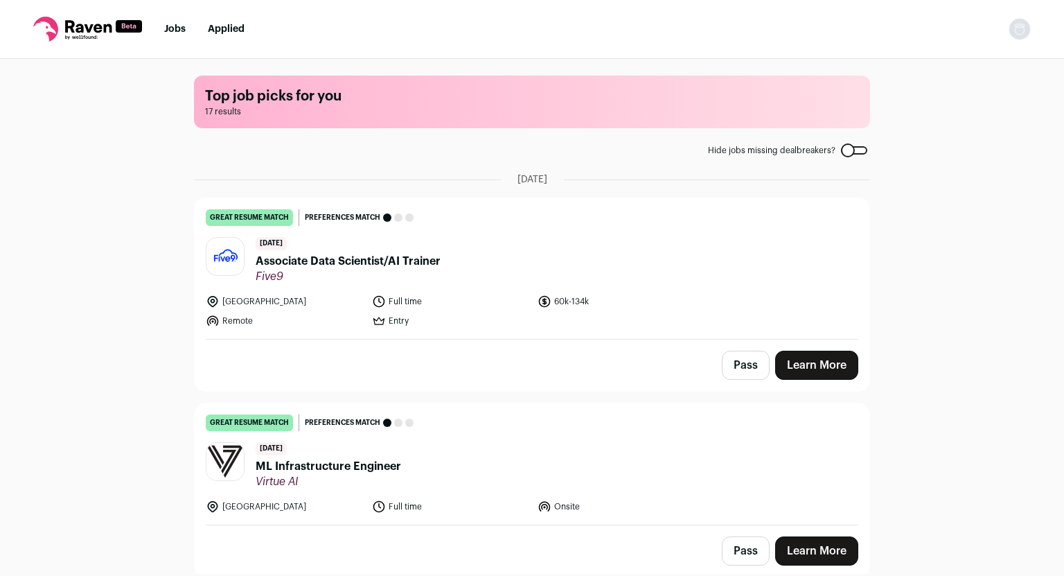
click at [302, 270] on span "Five9" at bounding box center [348, 277] width 185 height 14
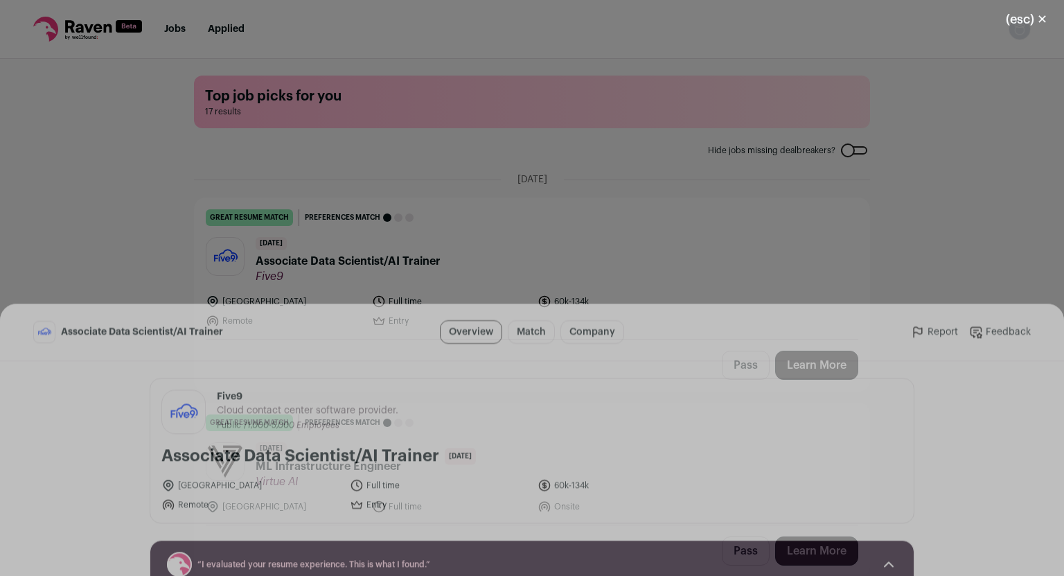
click at [529, 564] on button "I'm Interested" at bounding box center [561, 550] width 97 height 29
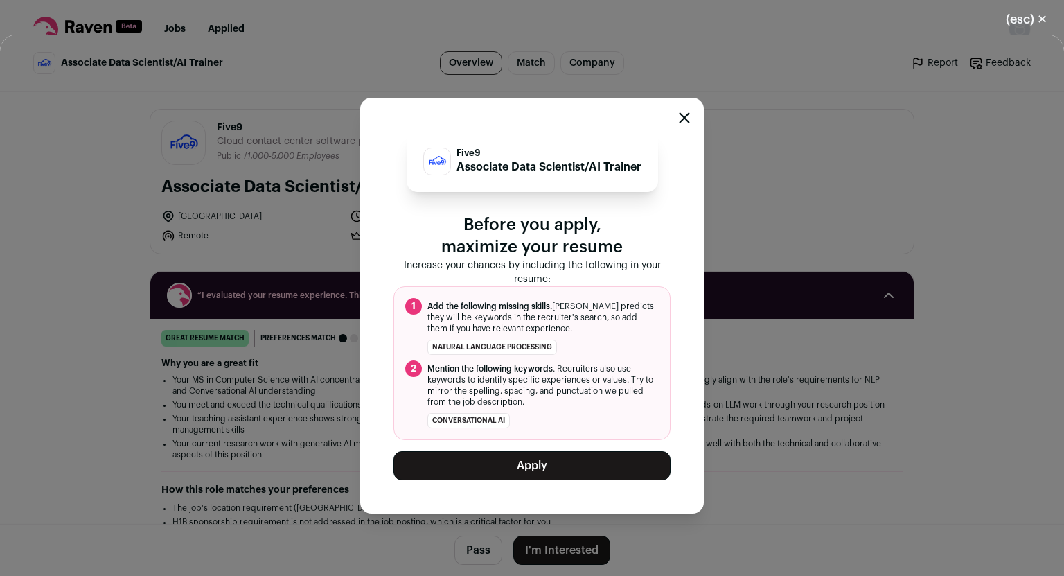
click at [535, 463] on button "Apply" at bounding box center [532, 465] width 277 height 29
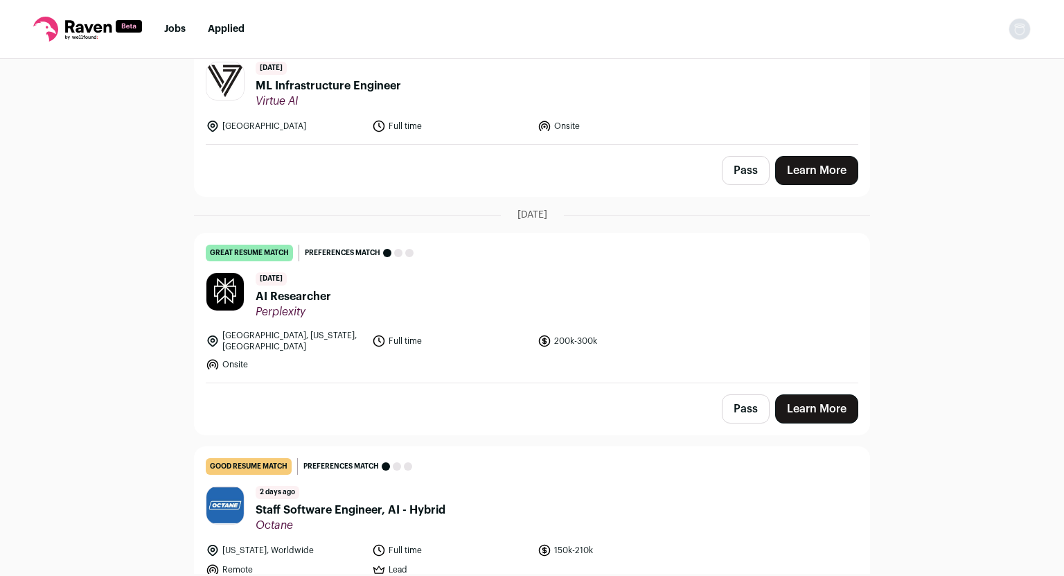
scroll to position [170, 0]
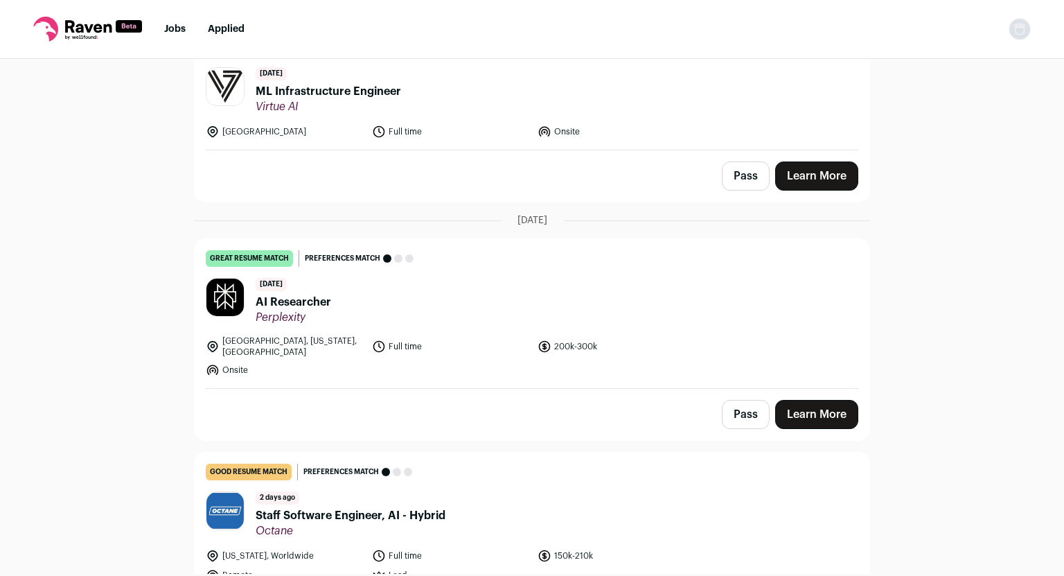
click at [286, 304] on span "AI Researcher" at bounding box center [294, 302] width 76 height 17
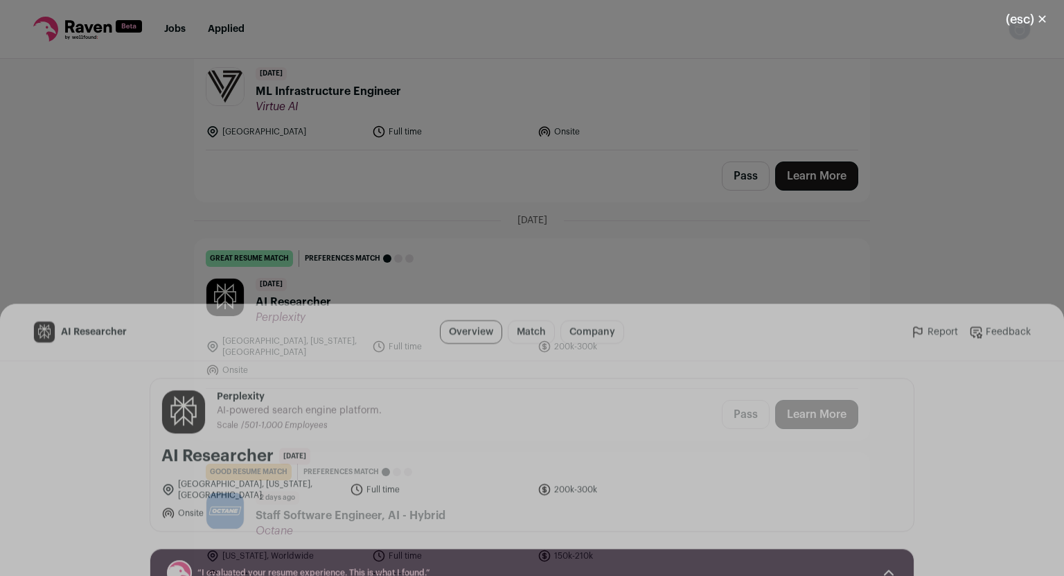
click at [543, 546] on button "I'm Interested" at bounding box center [561, 550] width 97 height 29
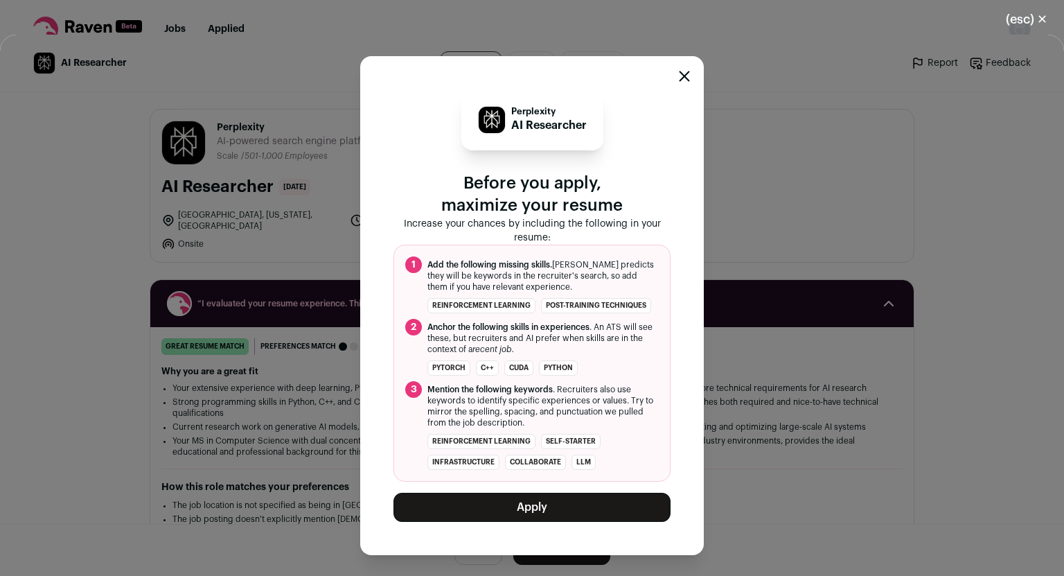
click at [540, 520] on button "Apply" at bounding box center [532, 507] width 277 height 29
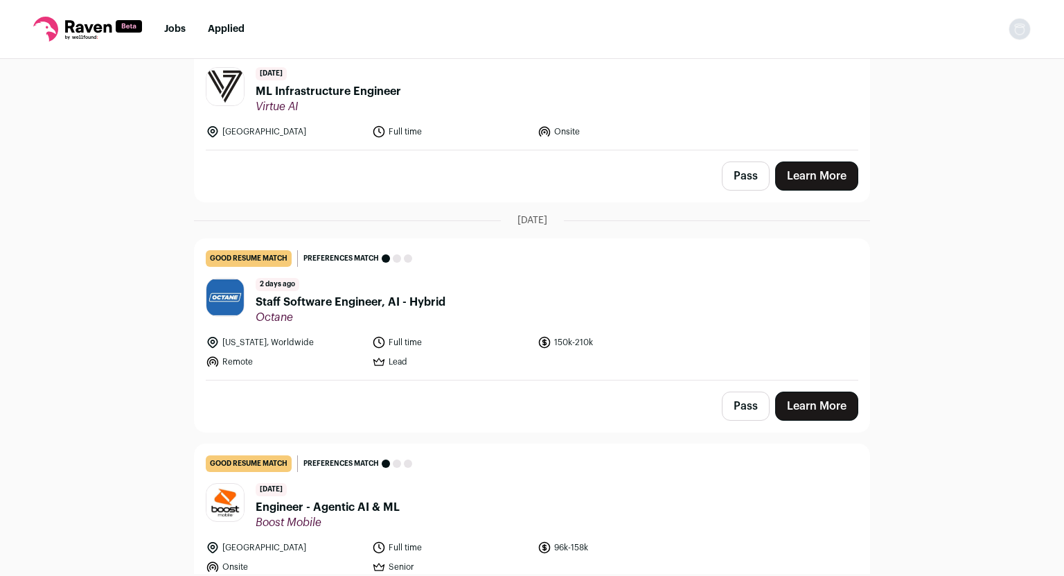
scroll to position [0, 0]
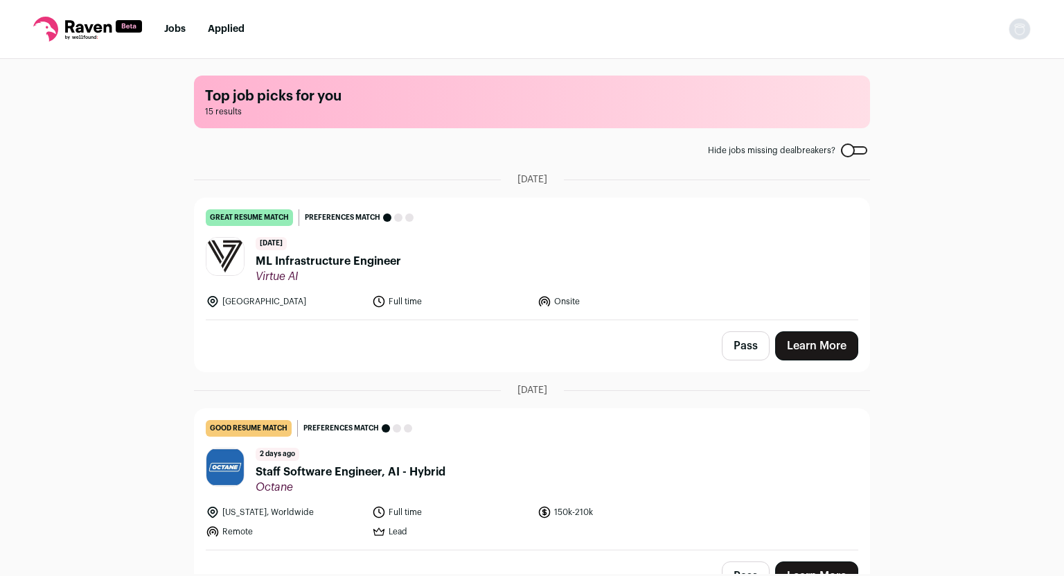
click at [317, 265] on span "ML Infrastructure Engineer" at bounding box center [329, 261] width 146 height 17
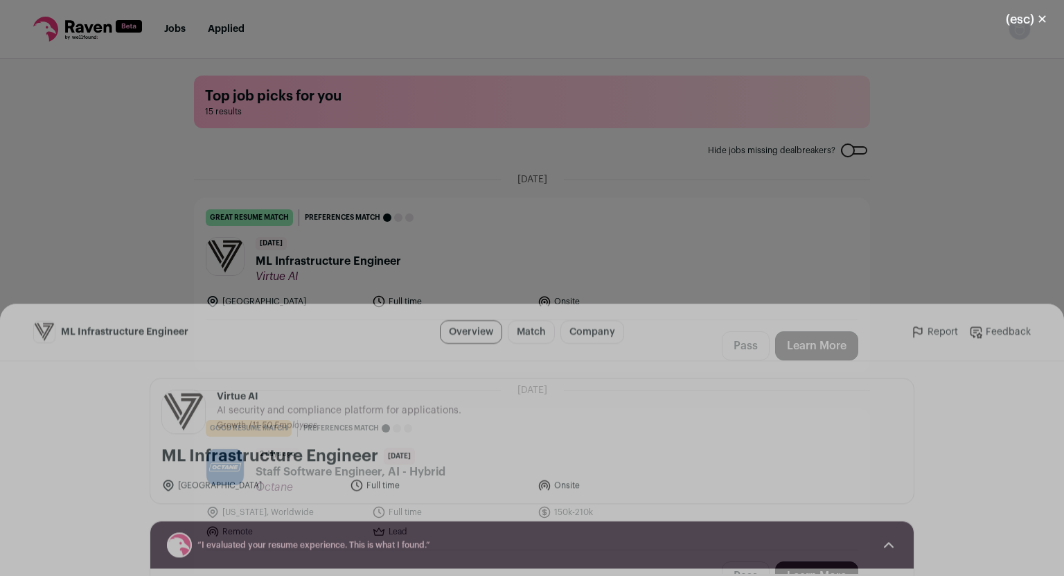
click at [525, 561] on button "I'm Interested" at bounding box center [561, 550] width 97 height 29
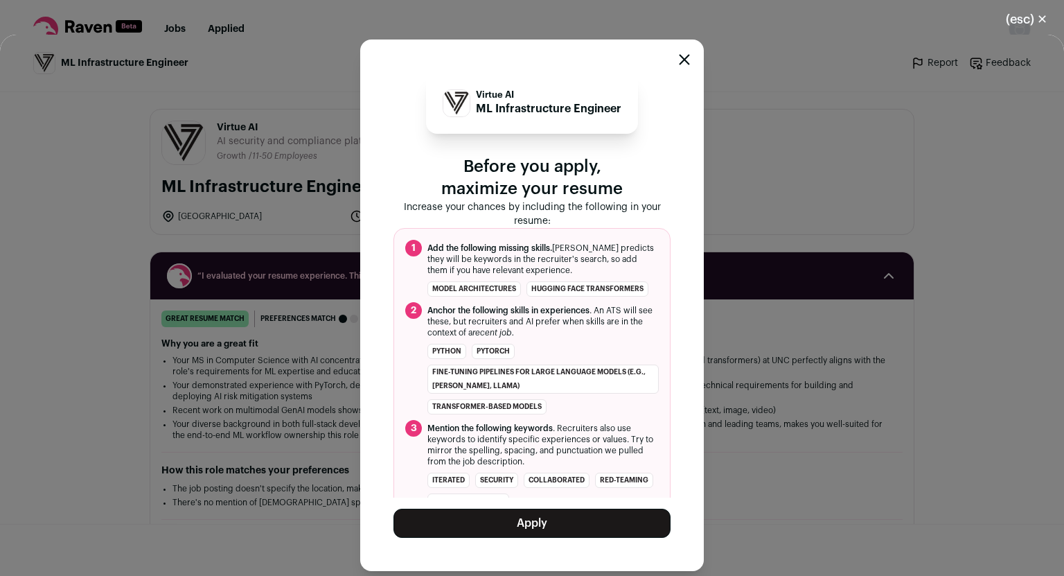
click at [526, 519] on button "Apply" at bounding box center [532, 523] width 277 height 29
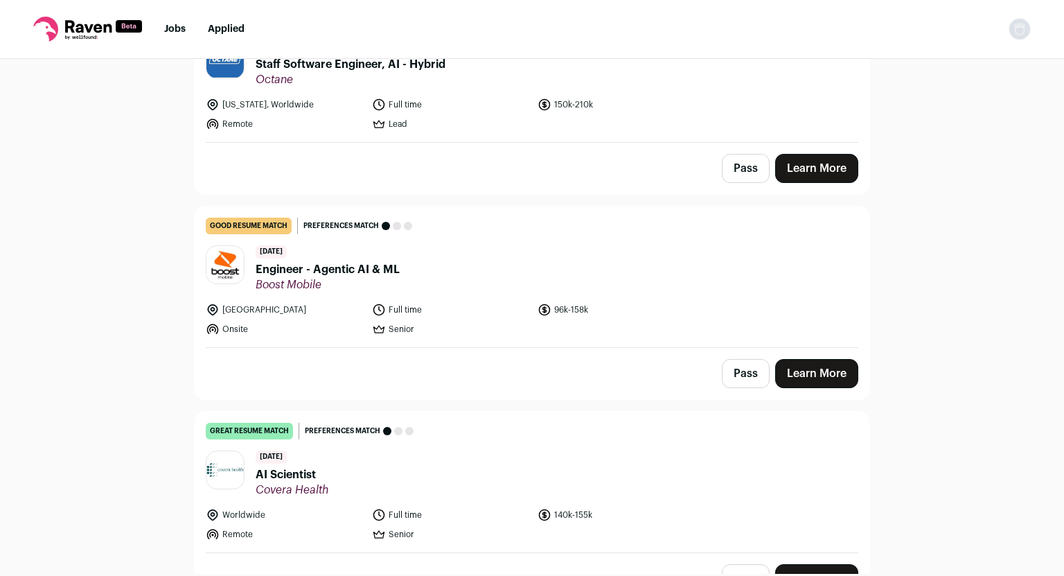
scroll to position [197, 0]
click at [317, 271] on span "Engineer - Agentic AI & ML" at bounding box center [328, 269] width 144 height 17
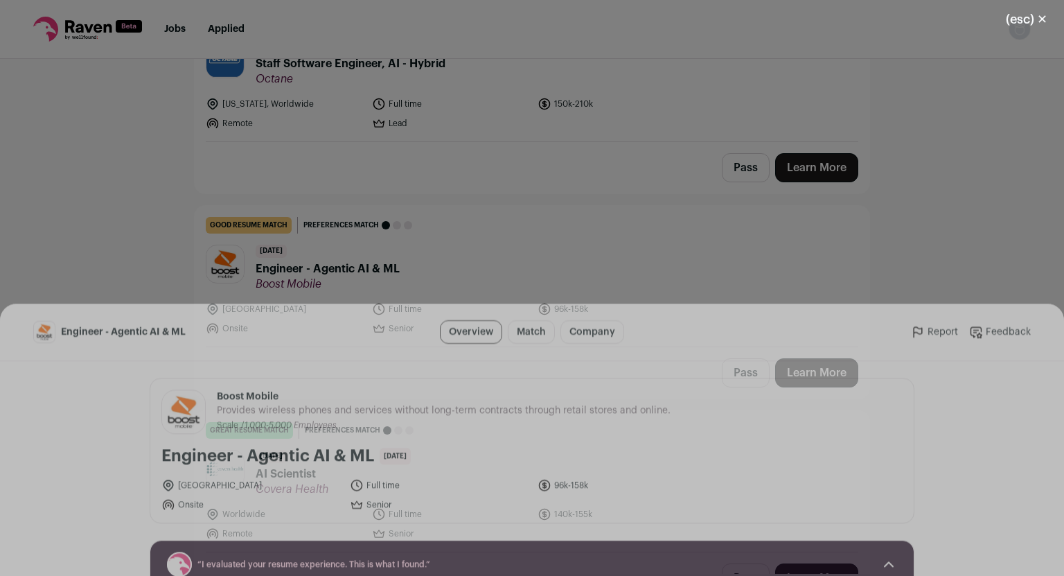
click at [559, 553] on button "I'm Interested" at bounding box center [561, 550] width 97 height 29
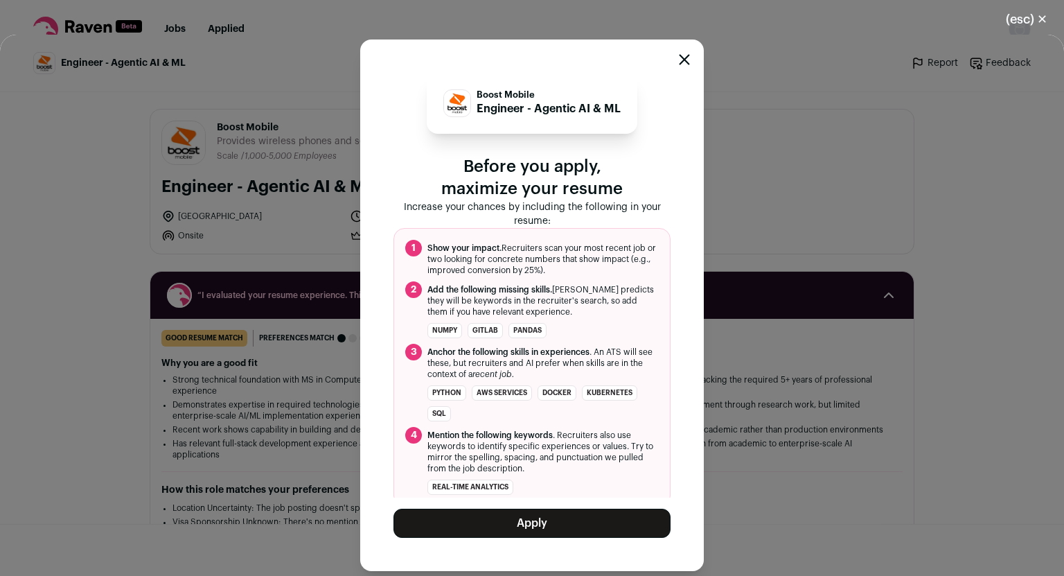
click at [494, 525] on button "Apply" at bounding box center [532, 523] width 277 height 29
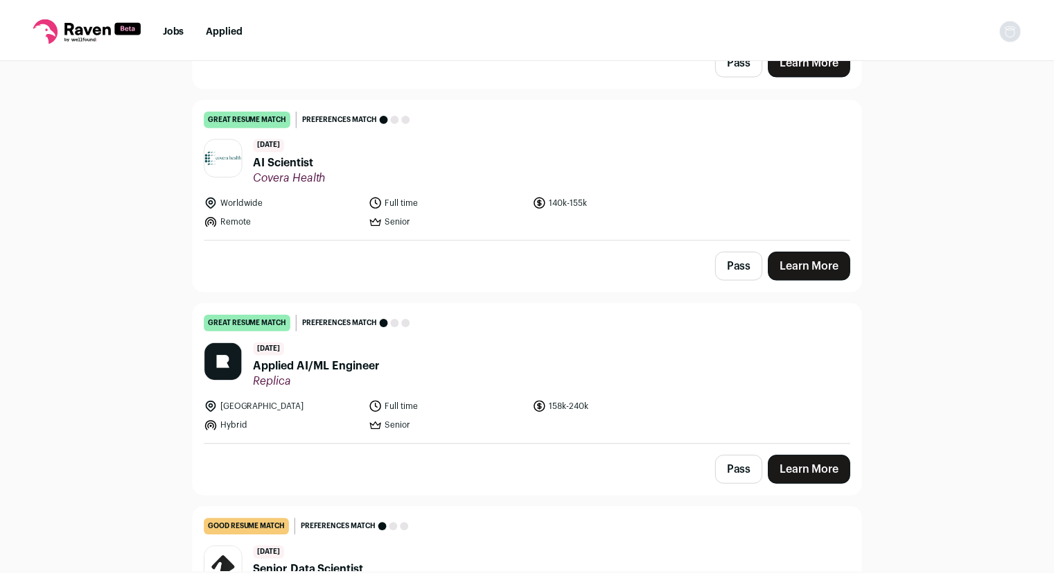
scroll to position [0, 0]
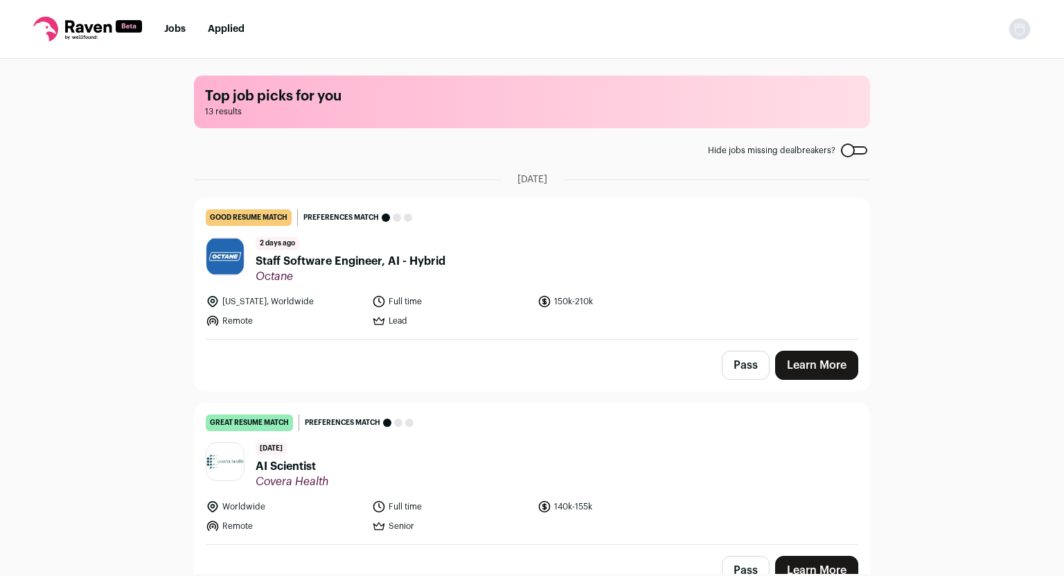
click at [845, 151] on div at bounding box center [854, 150] width 26 height 8
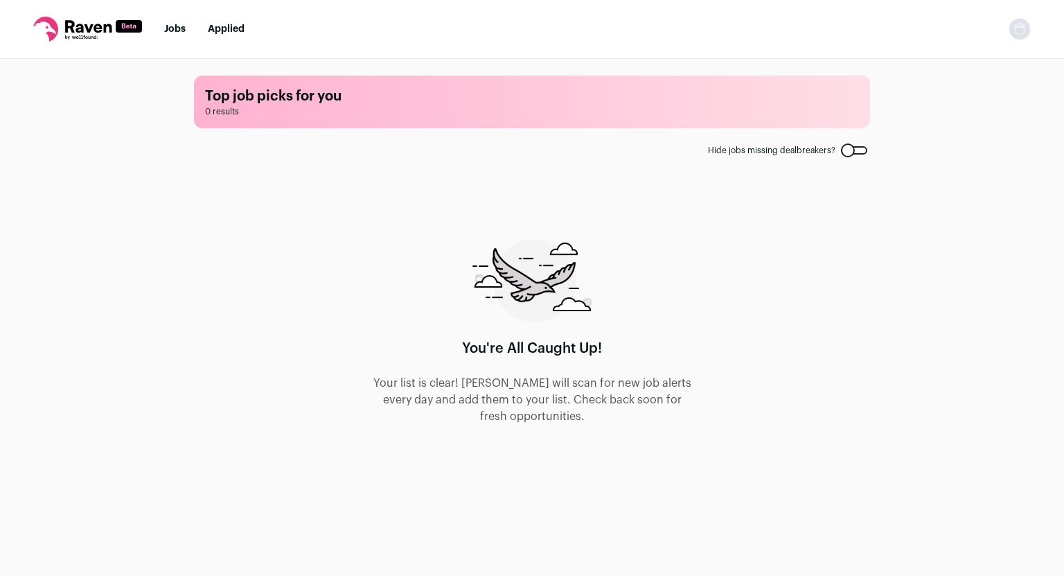
click at [854, 150] on div at bounding box center [854, 150] width 26 height 8
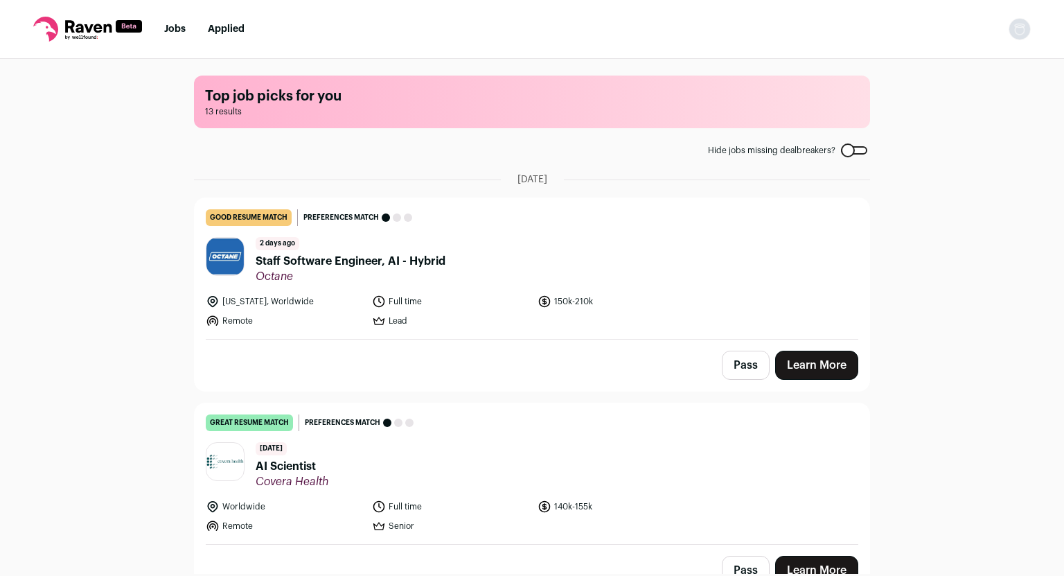
click at [854, 150] on div at bounding box center [854, 150] width 26 height 8
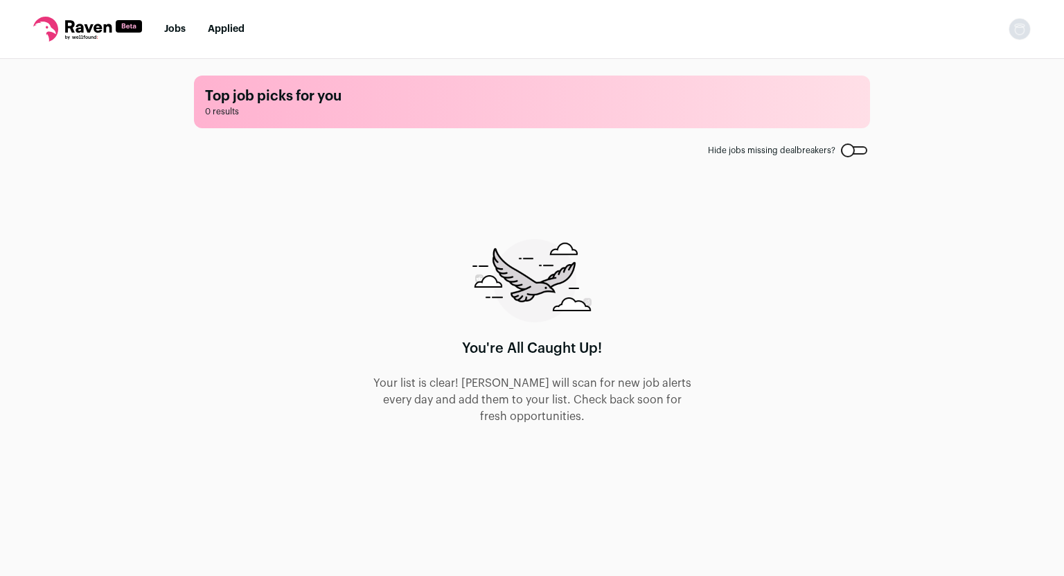
click at [180, 33] on link "Jobs" at bounding box center [174, 29] width 21 height 10
click at [173, 32] on link "Jobs" at bounding box center [174, 29] width 21 height 10
click at [214, 31] on link "Applied" at bounding box center [226, 29] width 37 height 10
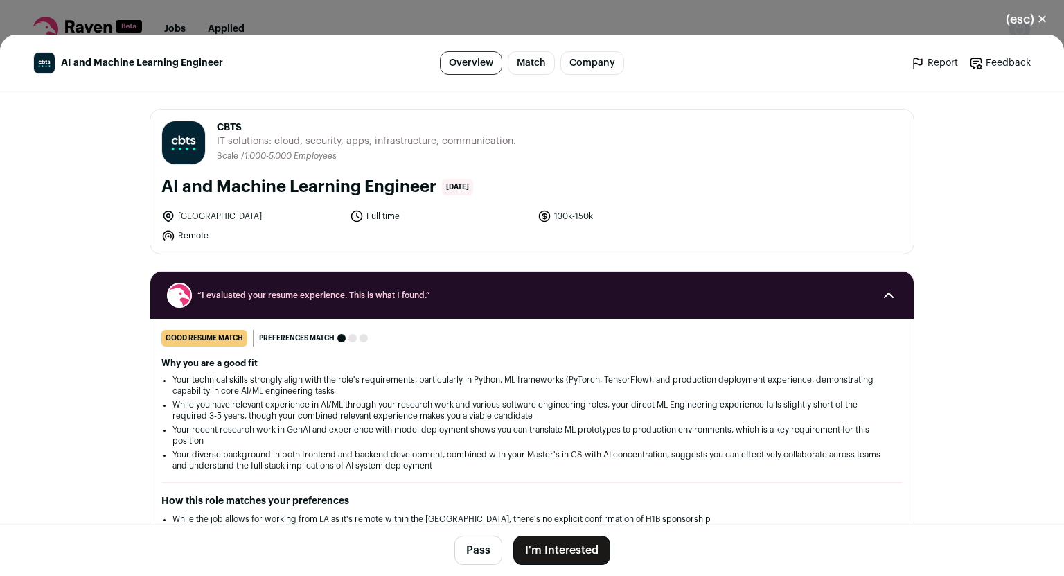
click at [534, 543] on button "I'm Interested" at bounding box center [561, 550] width 97 height 29
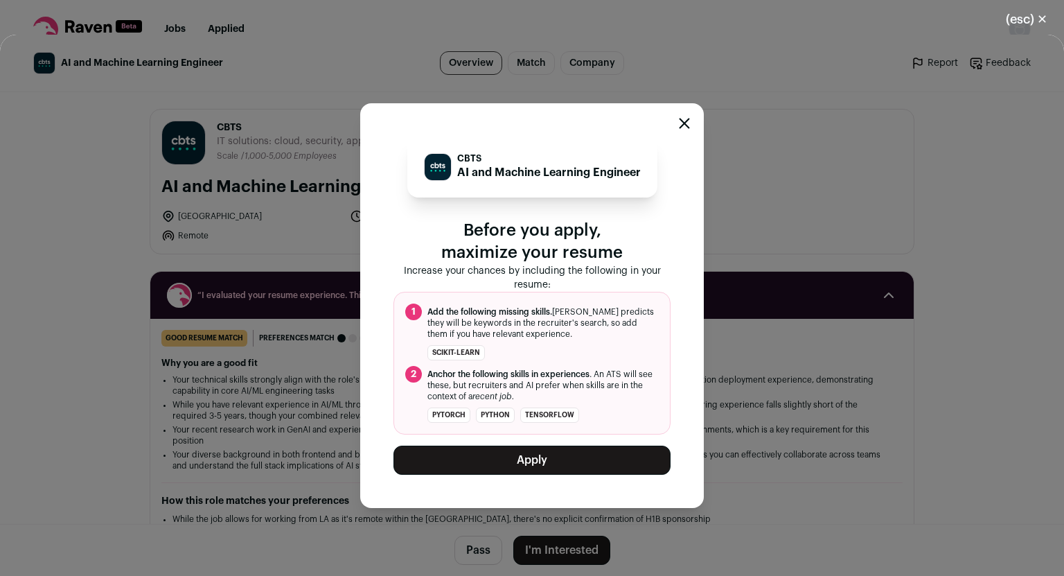
click at [538, 459] on button "Apply" at bounding box center [532, 460] width 277 height 29
